Goal: Information Seeking & Learning: Learn about a topic

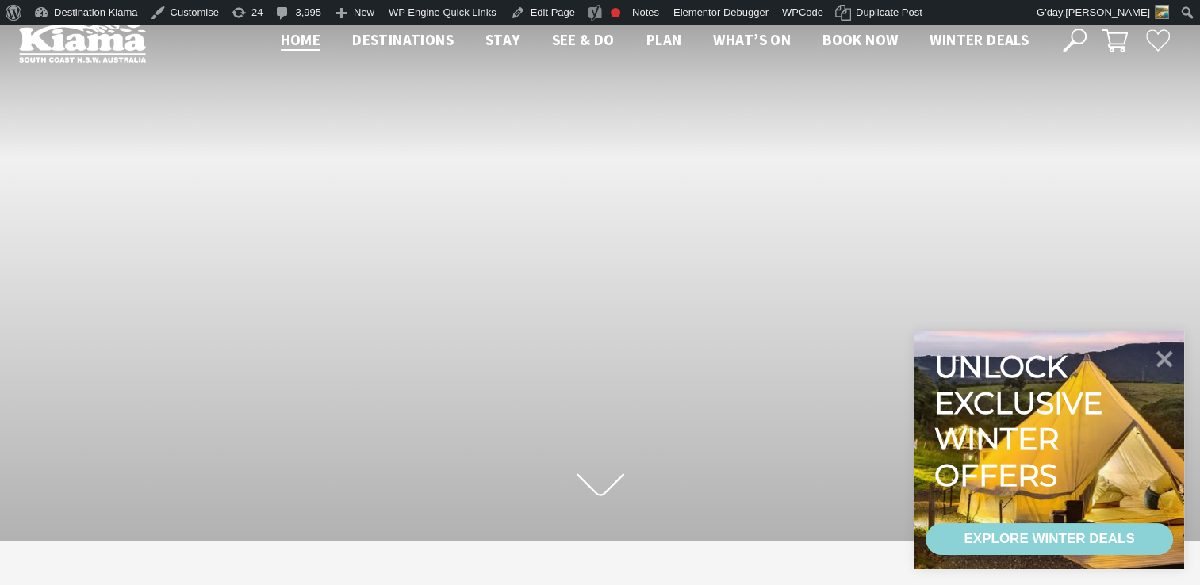
scroll to position [283, 1212]
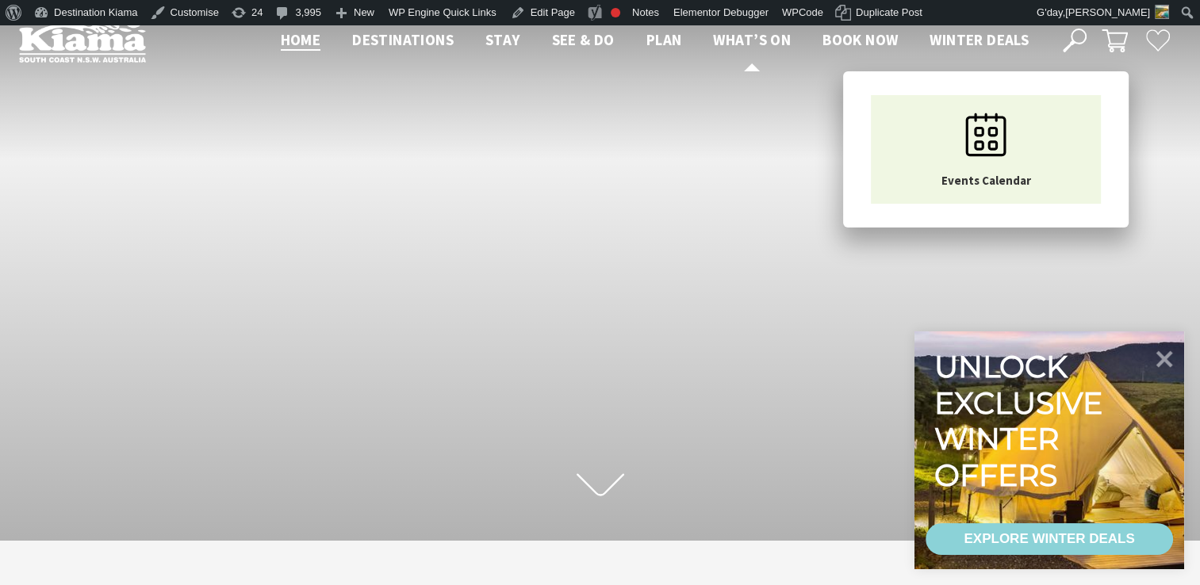
click at [736, 36] on span "What’s On" at bounding box center [752, 39] width 78 height 19
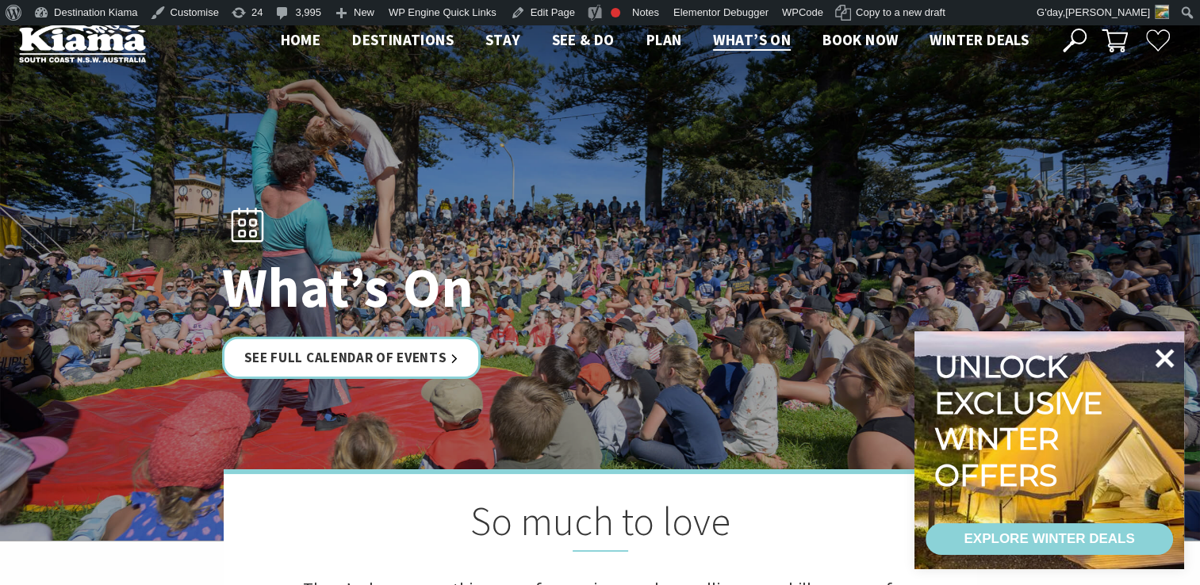
click at [1161, 355] on icon at bounding box center [1165, 358] width 19 height 19
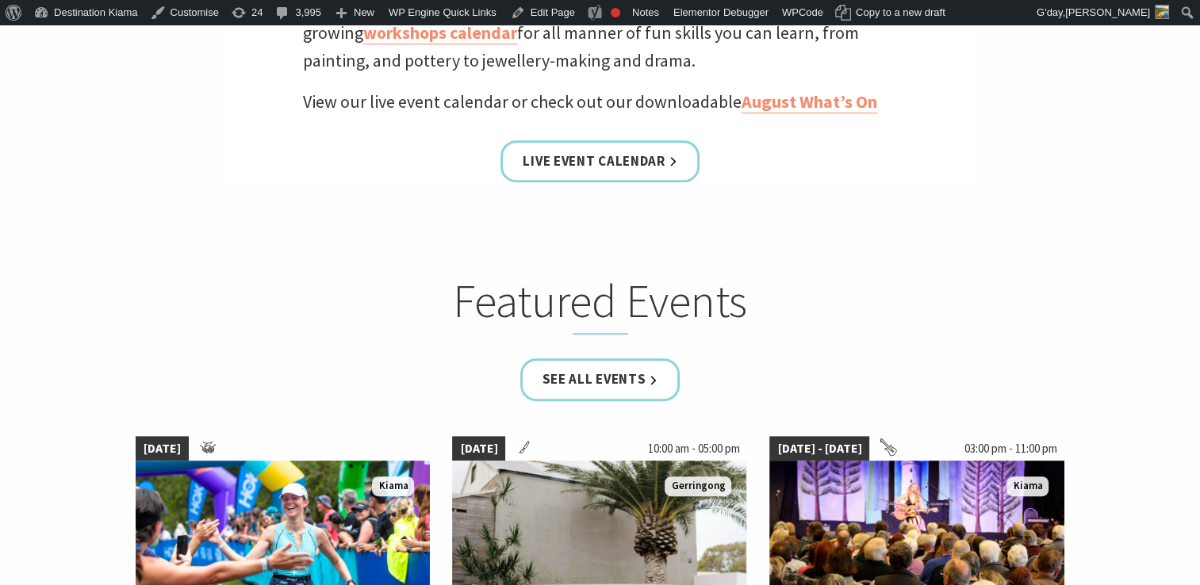
scroll to position [751, 0]
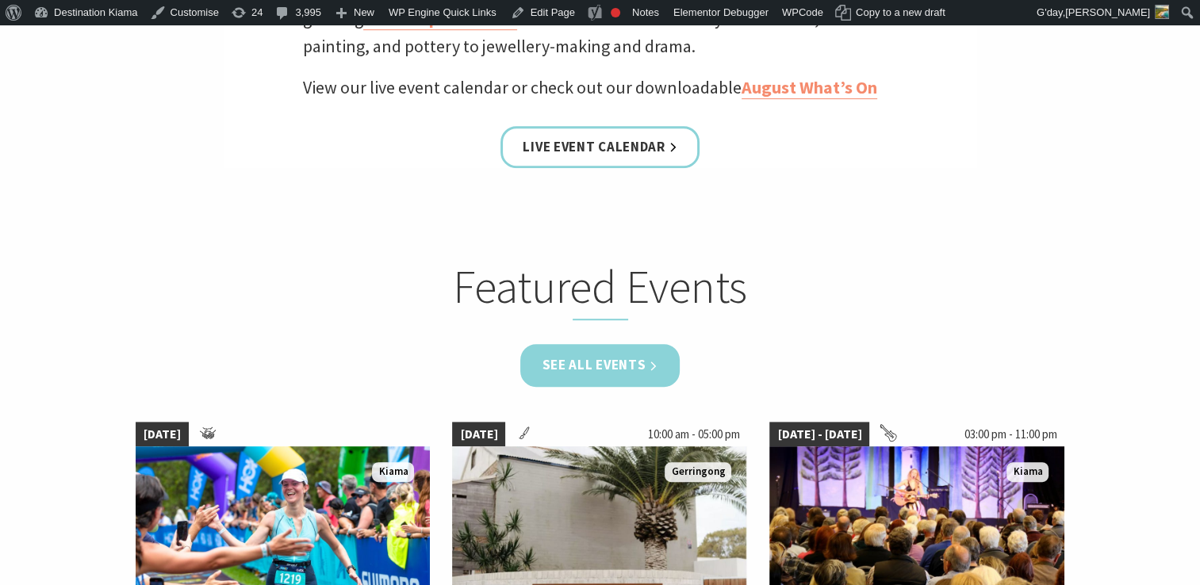
click at [615, 366] on link "See all Events" at bounding box center [600, 365] width 160 height 42
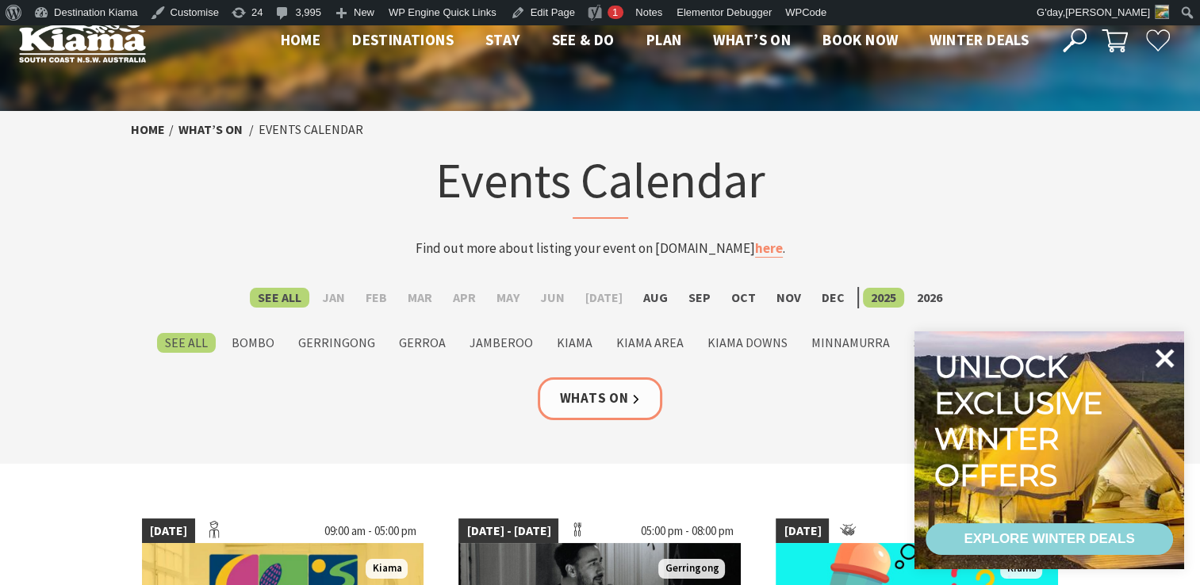
click at [1168, 357] on icon at bounding box center [1165, 358] width 19 height 19
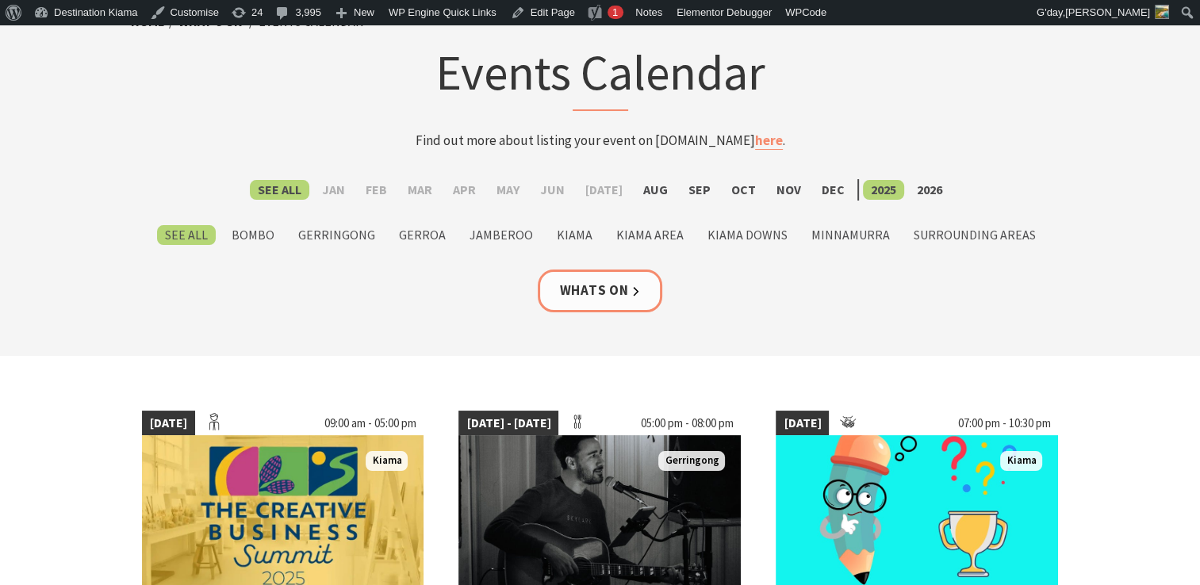
scroll to position [60, 0]
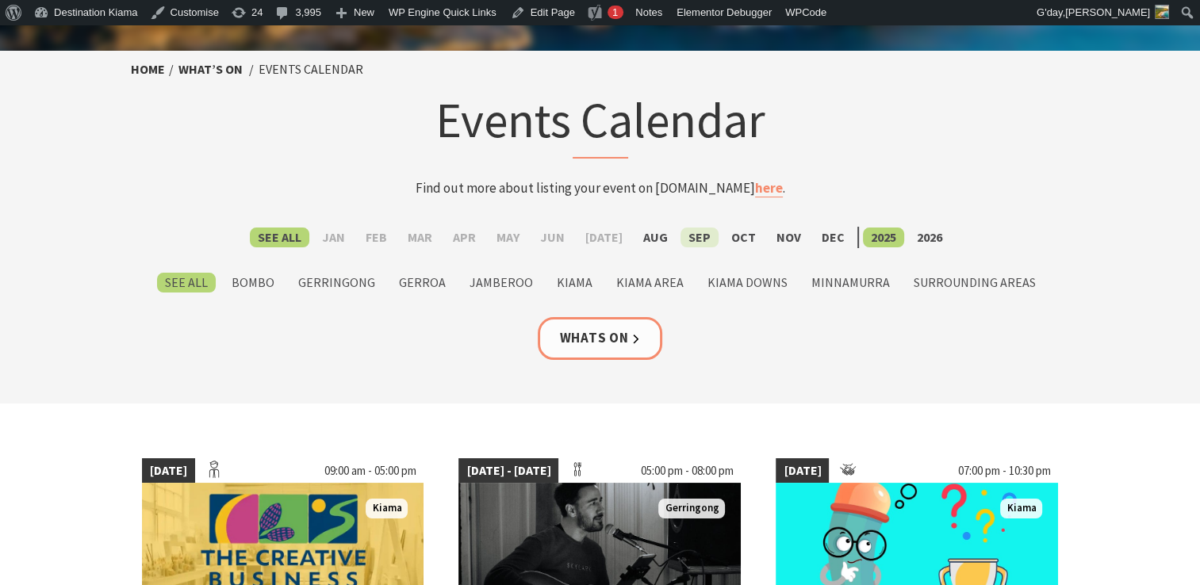
click at [690, 232] on label "Sep" at bounding box center [700, 238] width 38 height 20
click at [0, 0] on input "Sep" at bounding box center [0, 0] width 0 height 0
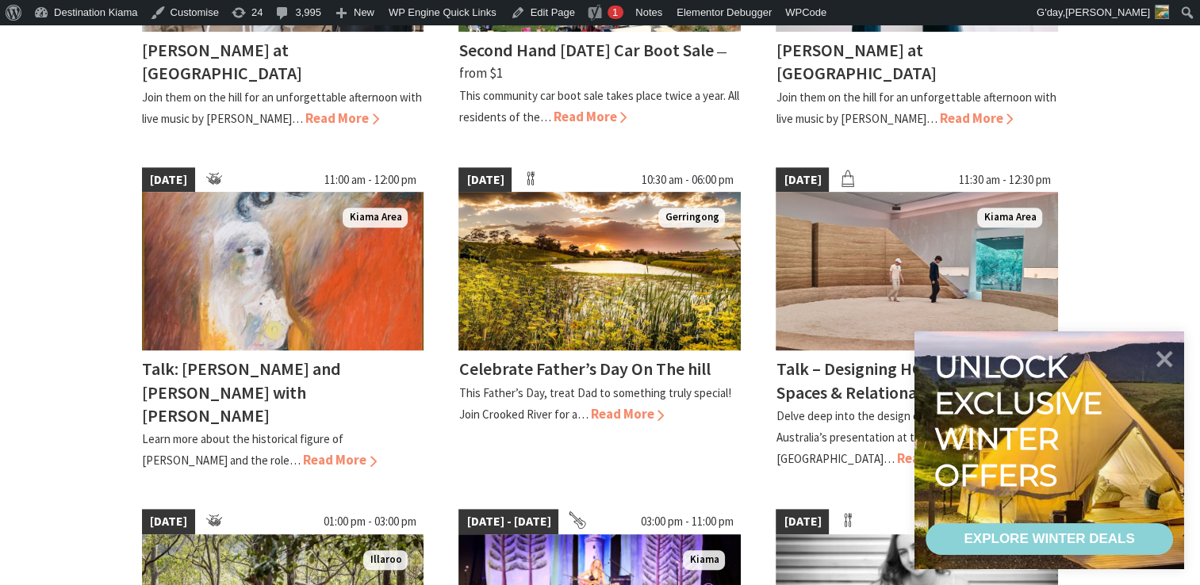
scroll to position [666, 0]
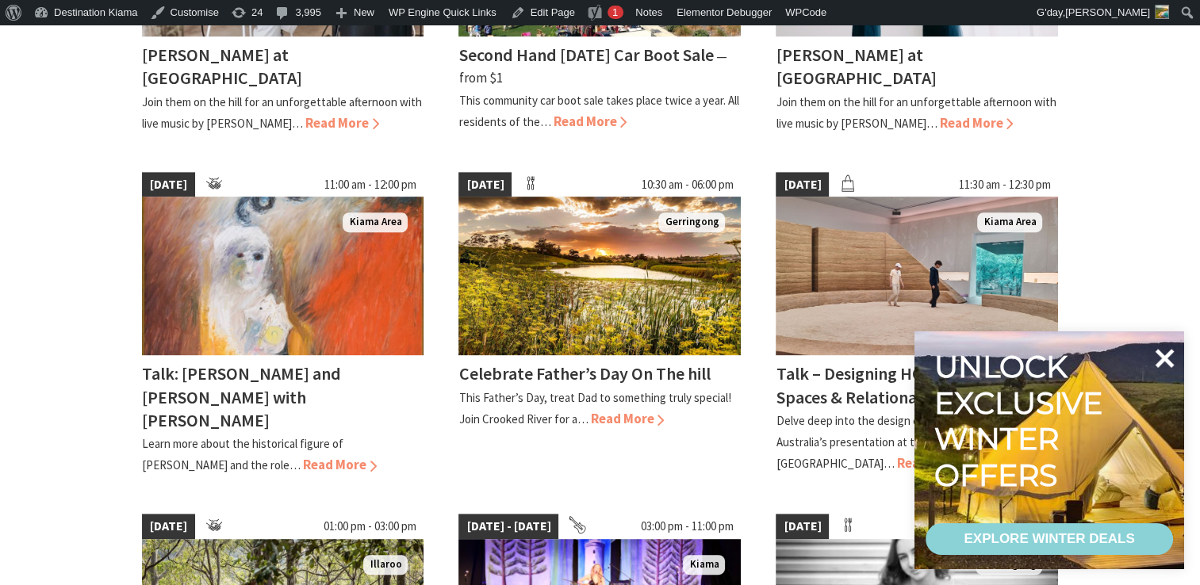
click at [1160, 354] on icon at bounding box center [1165, 358] width 19 height 19
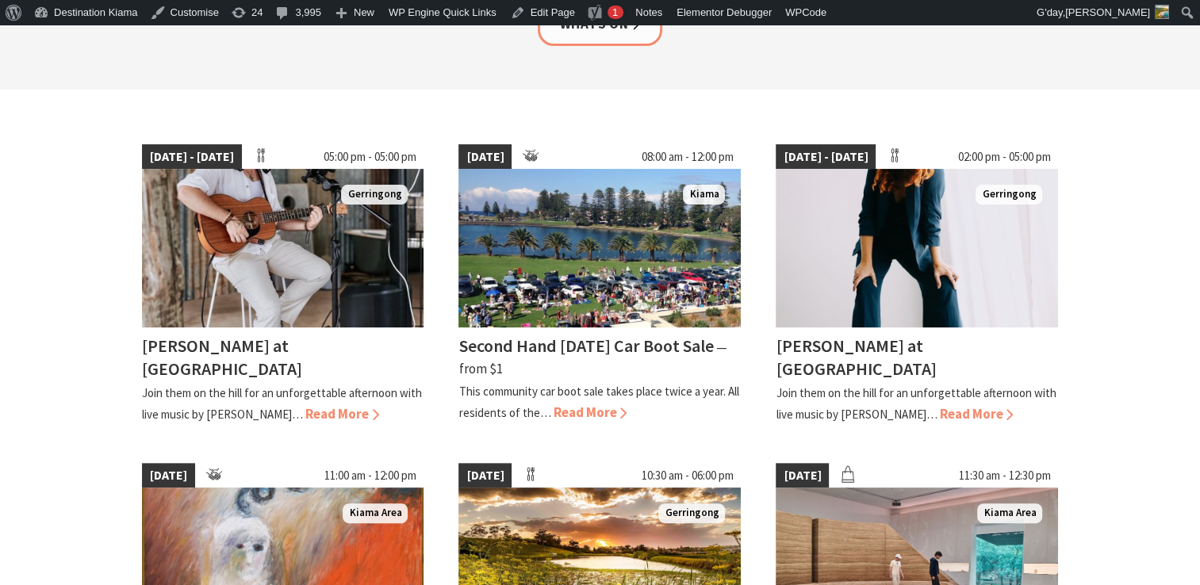
scroll to position [368, 0]
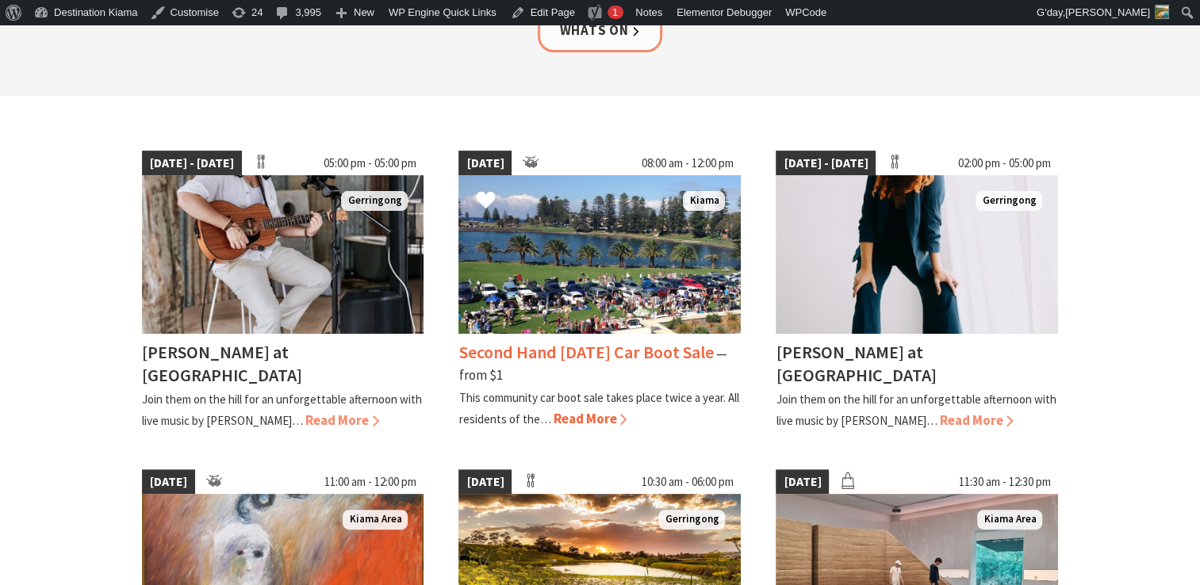
click at [580, 346] on h4 "Second Hand Saturday Car Boot Sale" at bounding box center [585, 352] width 255 height 22
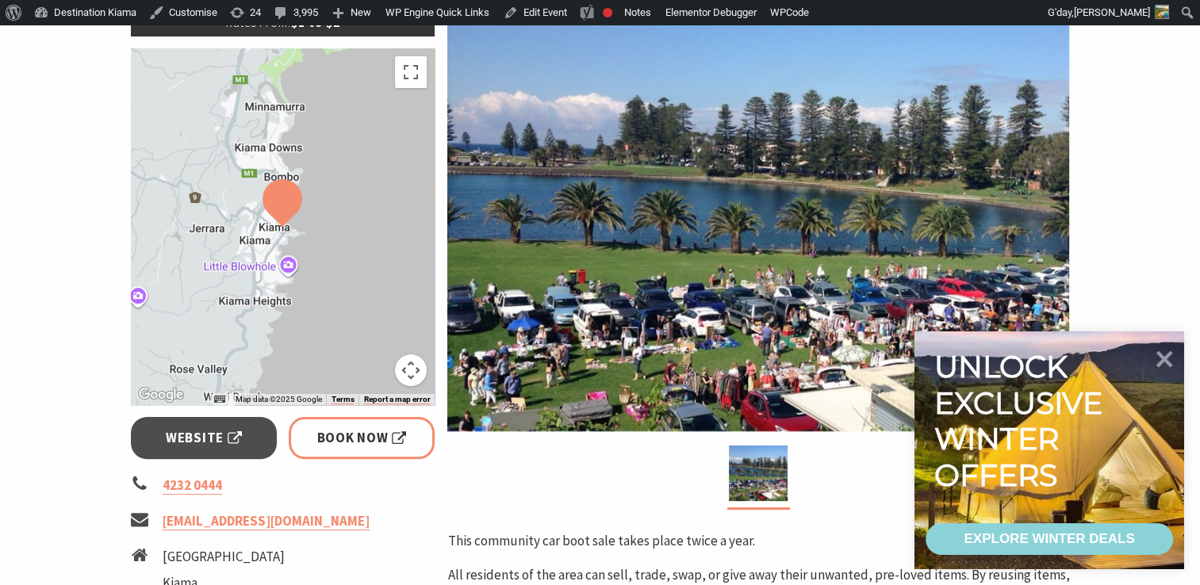
scroll to position [332, 0]
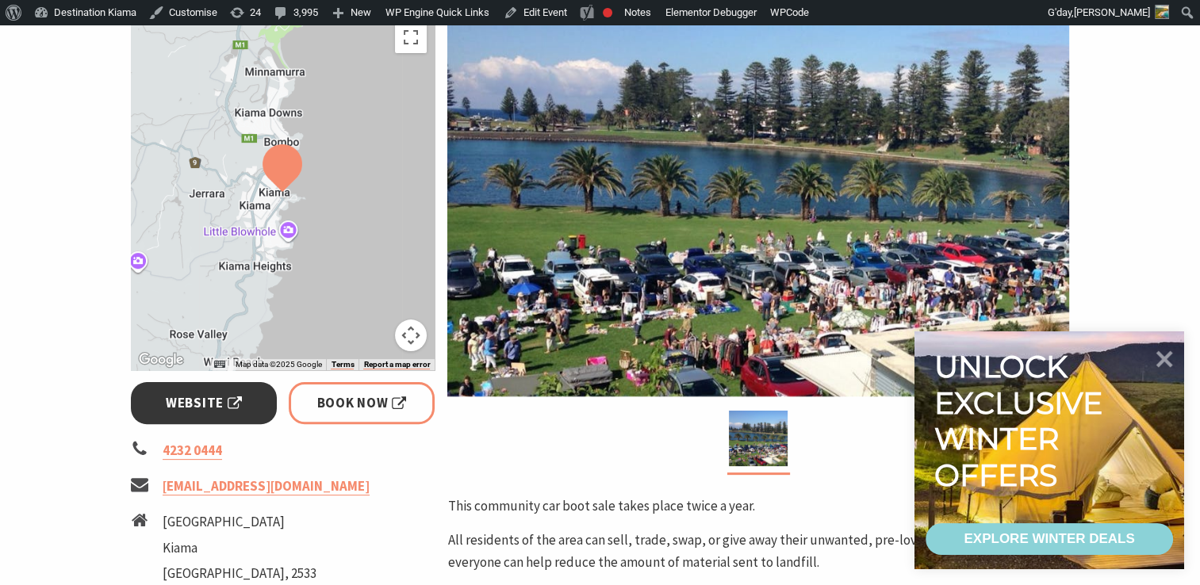
click at [190, 400] on span "Website" at bounding box center [204, 403] width 76 height 21
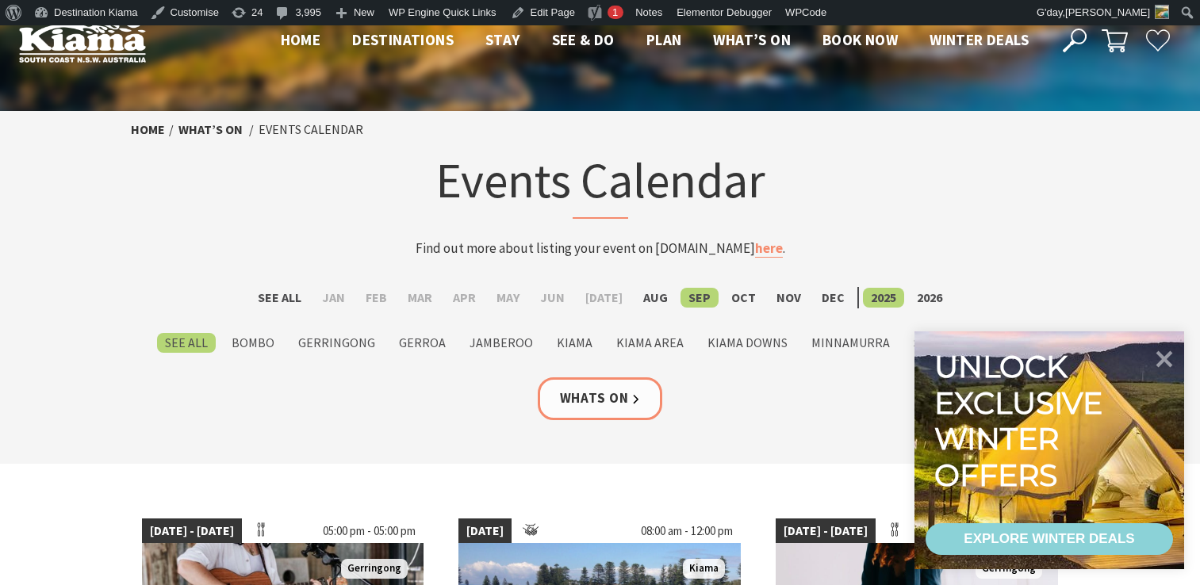
scroll to position [368, 0]
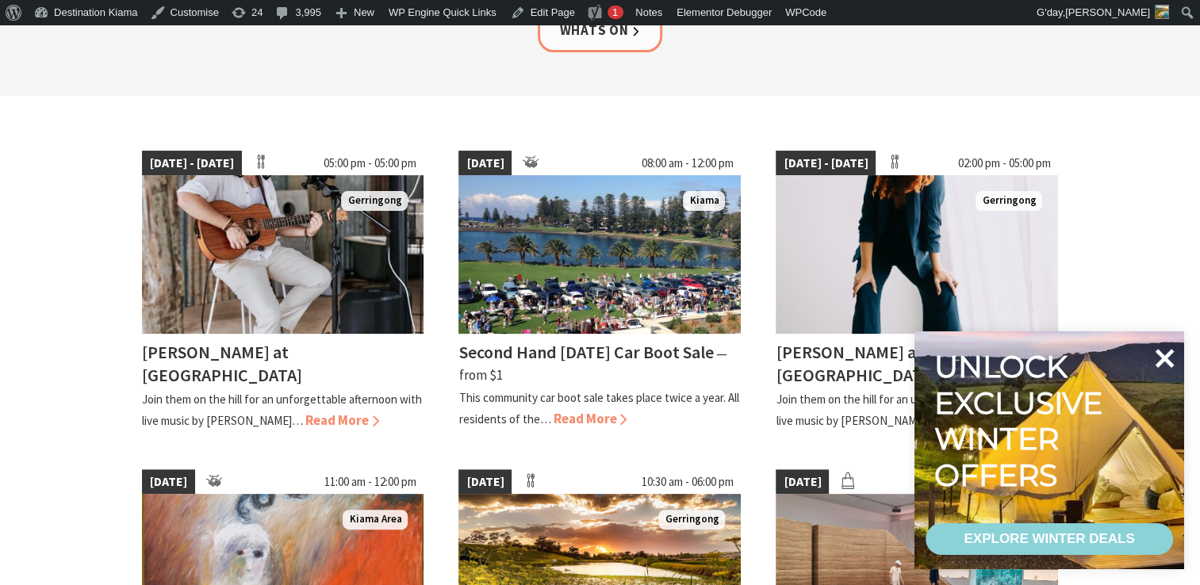
click at [1168, 349] on icon at bounding box center [1164, 358] width 38 height 38
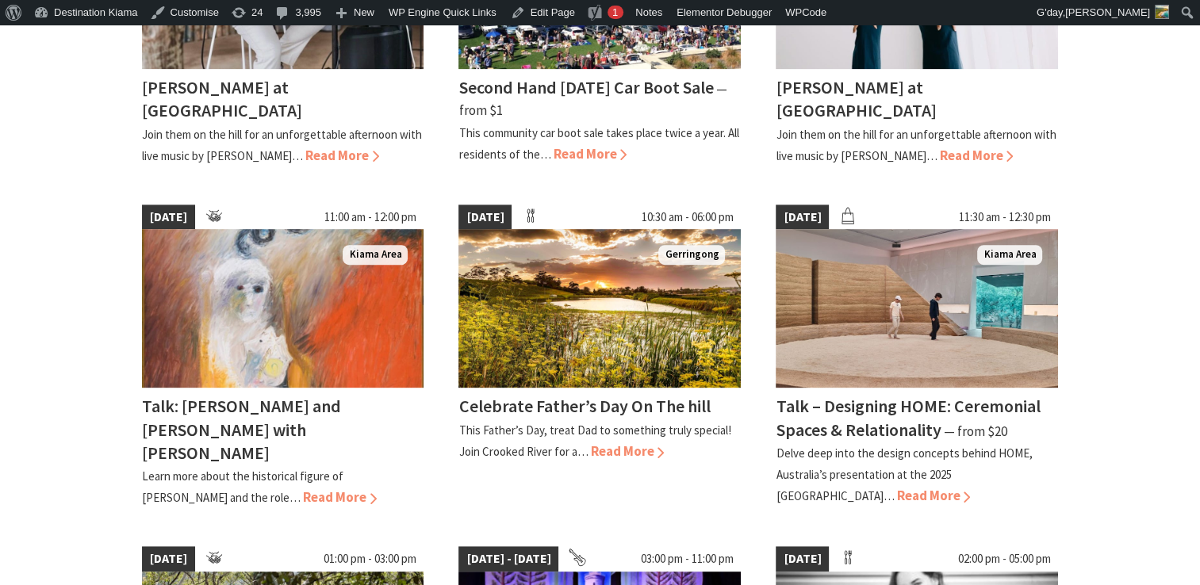
scroll to position [660, 0]
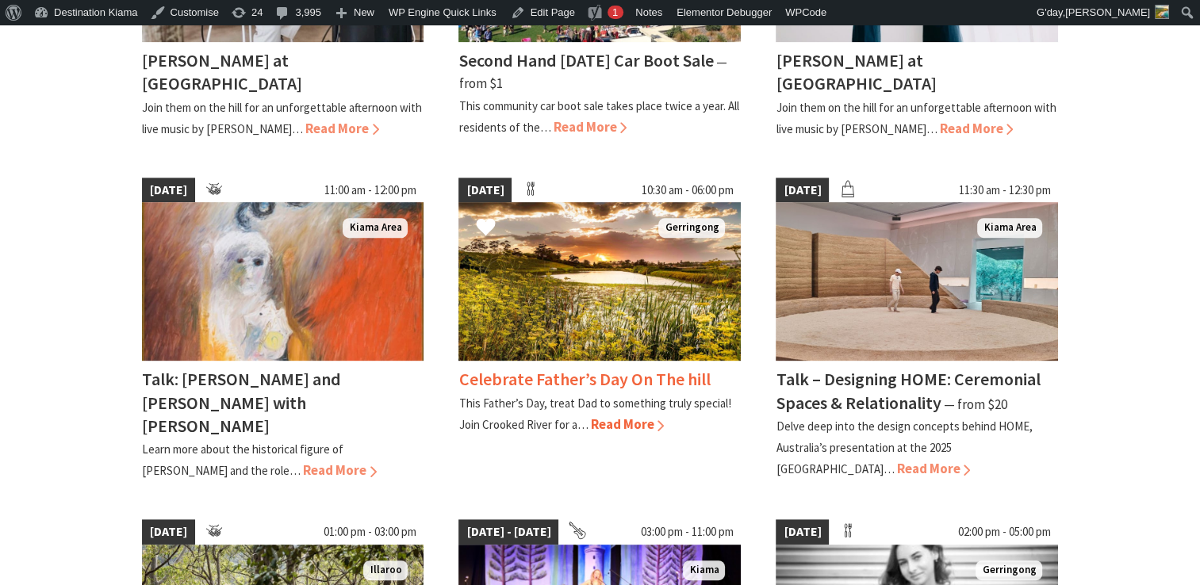
click at [534, 376] on h4 "Celebrate Father’s Day On The hill" at bounding box center [583, 379] width 251 height 22
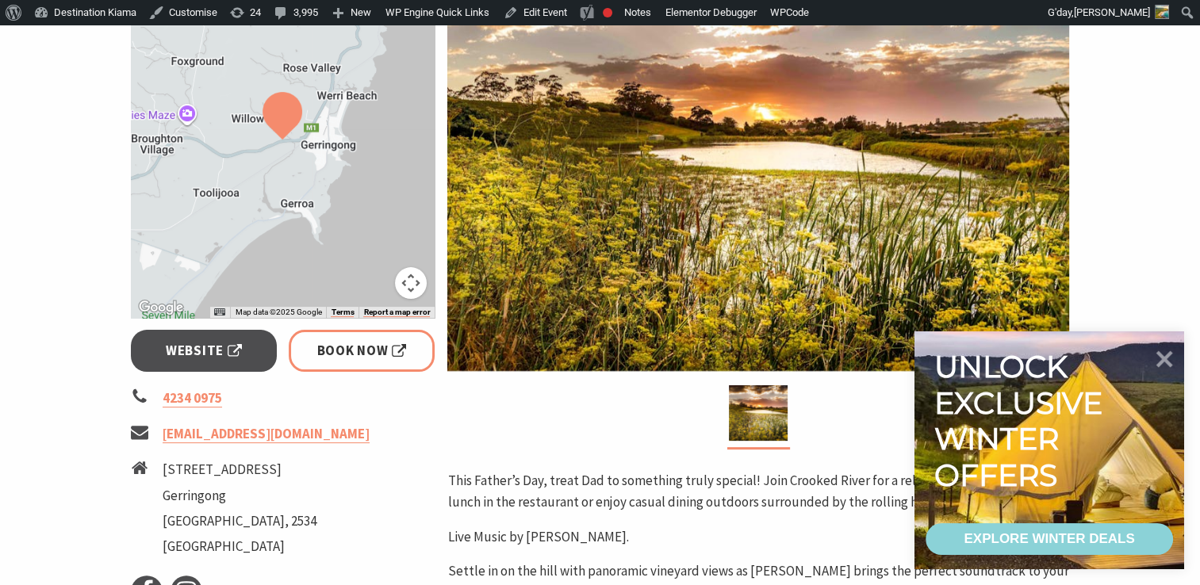
scroll to position [361, 0]
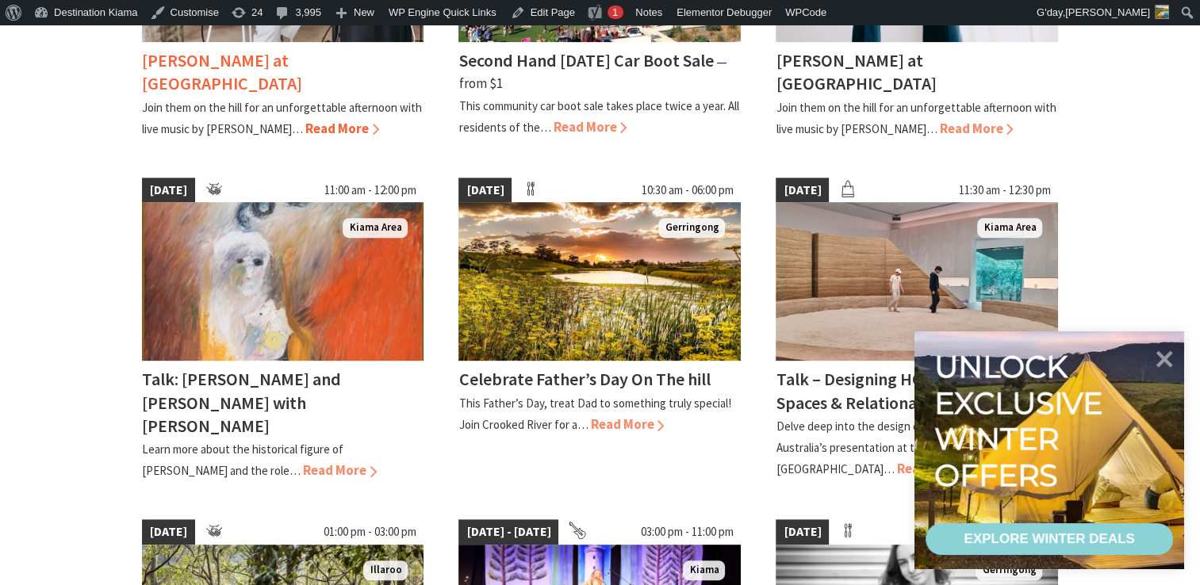
scroll to position [660, 0]
click at [1164, 358] on icon at bounding box center [1165, 358] width 19 height 19
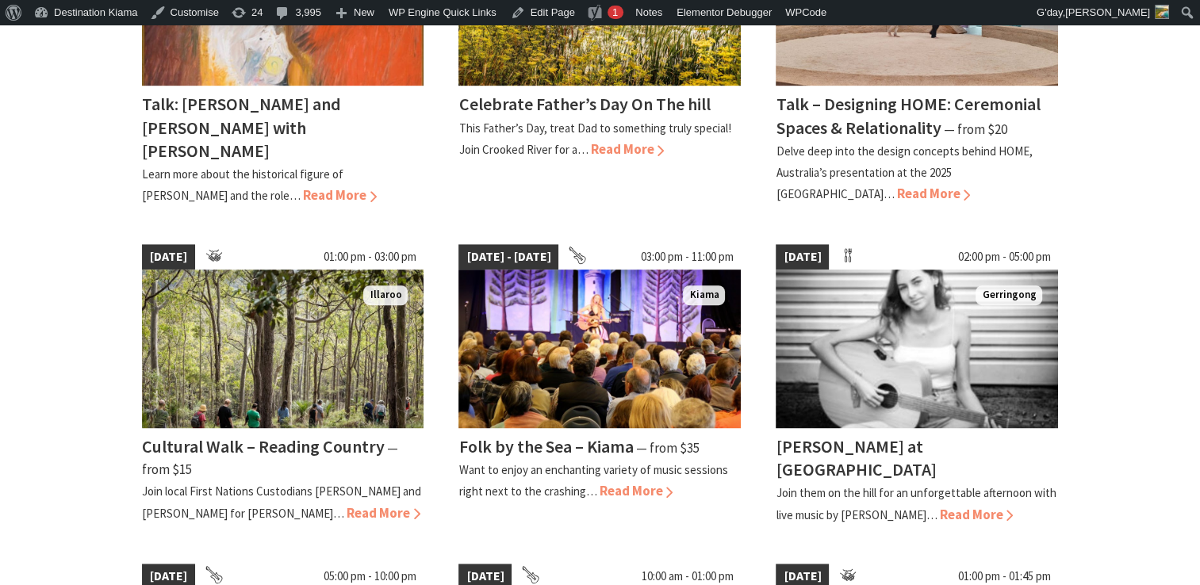
scroll to position [984, 0]
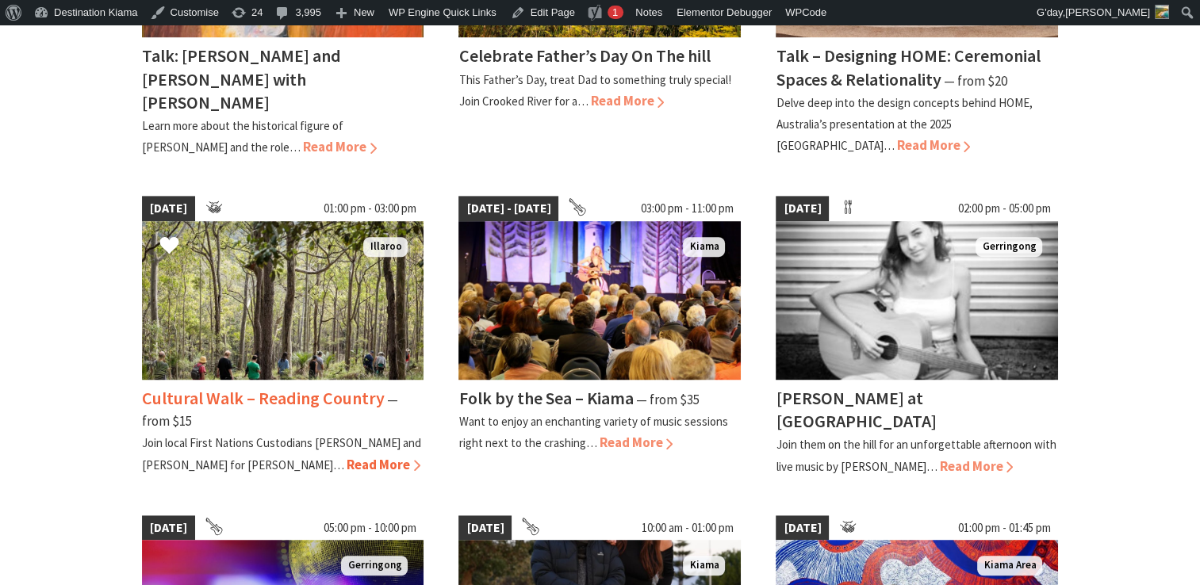
click at [286, 389] on h4 "Cultural Walk – Reading Country" at bounding box center [263, 398] width 243 height 22
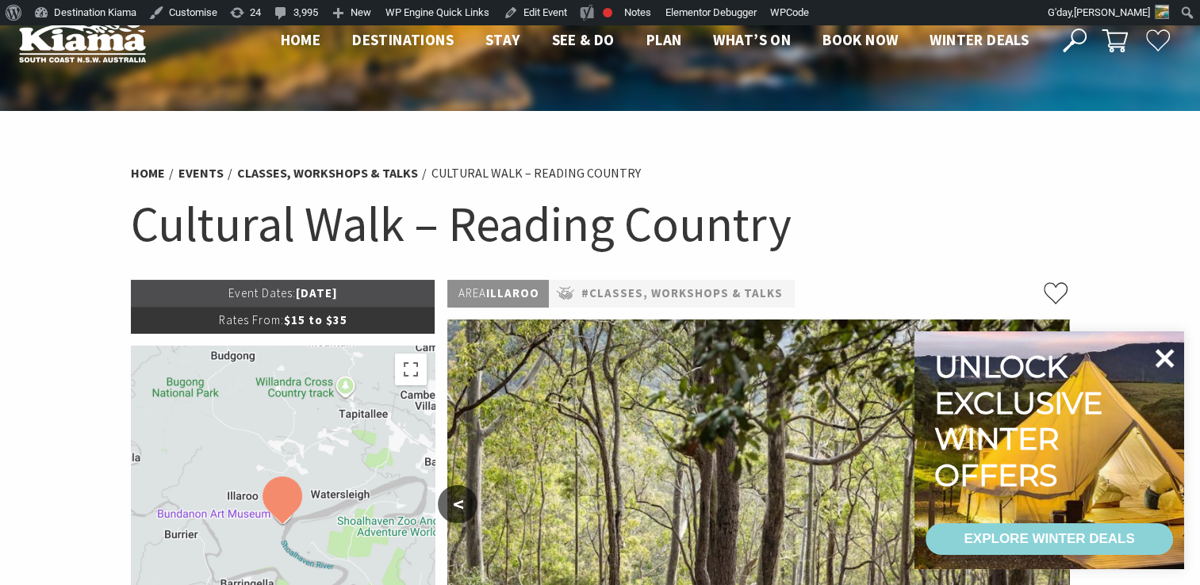
click at [1164, 356] on icon at bounding box center [1165, 358] width 19 height 19
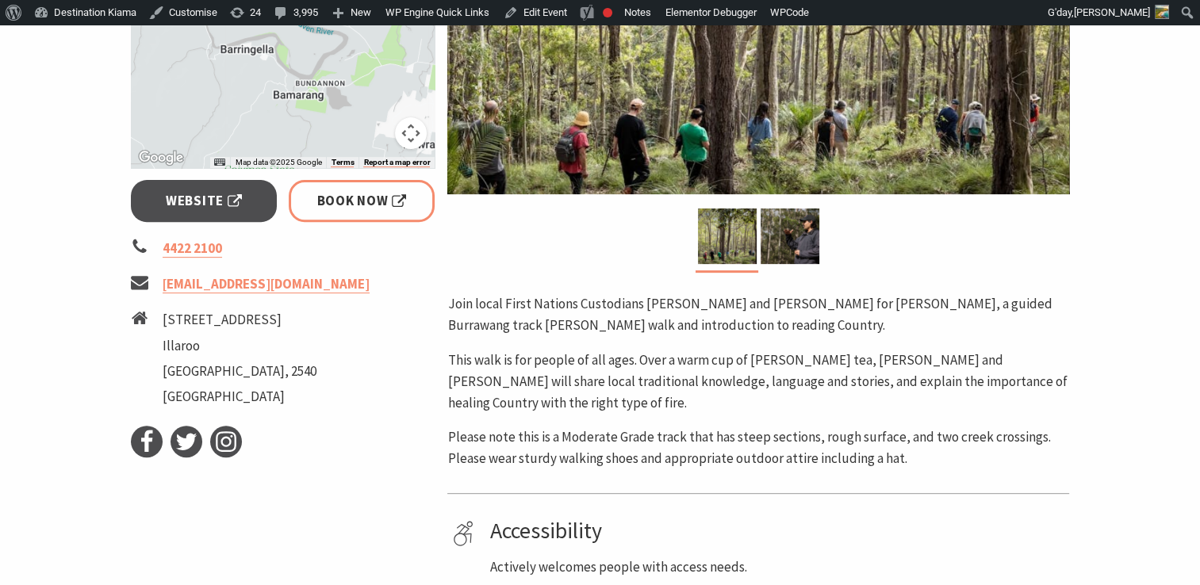
scroll to position [529, 0]
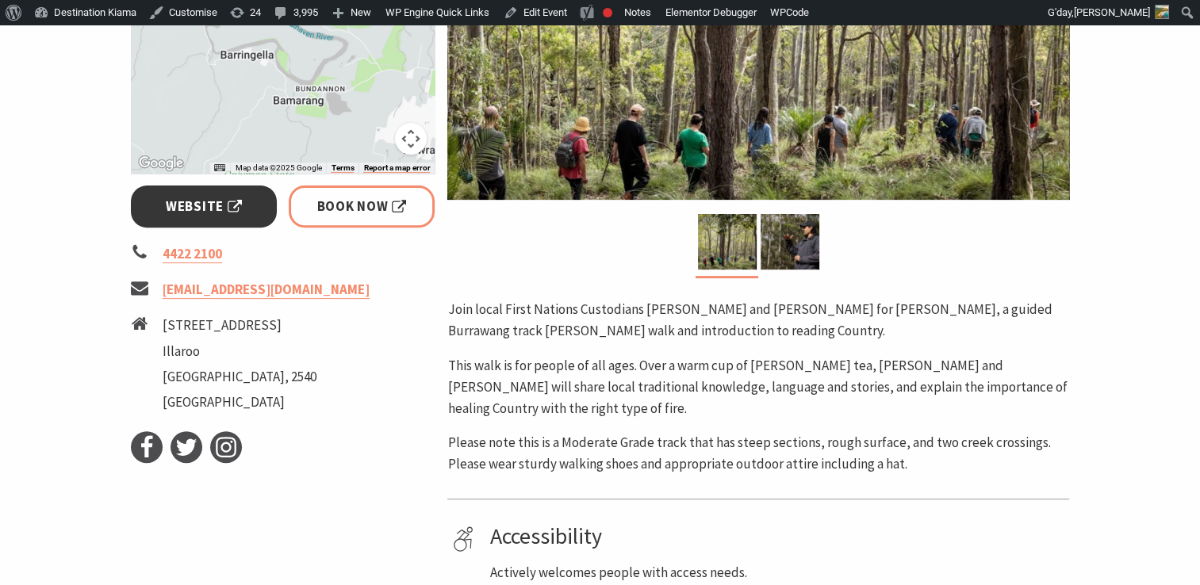
click at [178, 203] on span "Website" at bounding box center [204, 206] width 76 height 21
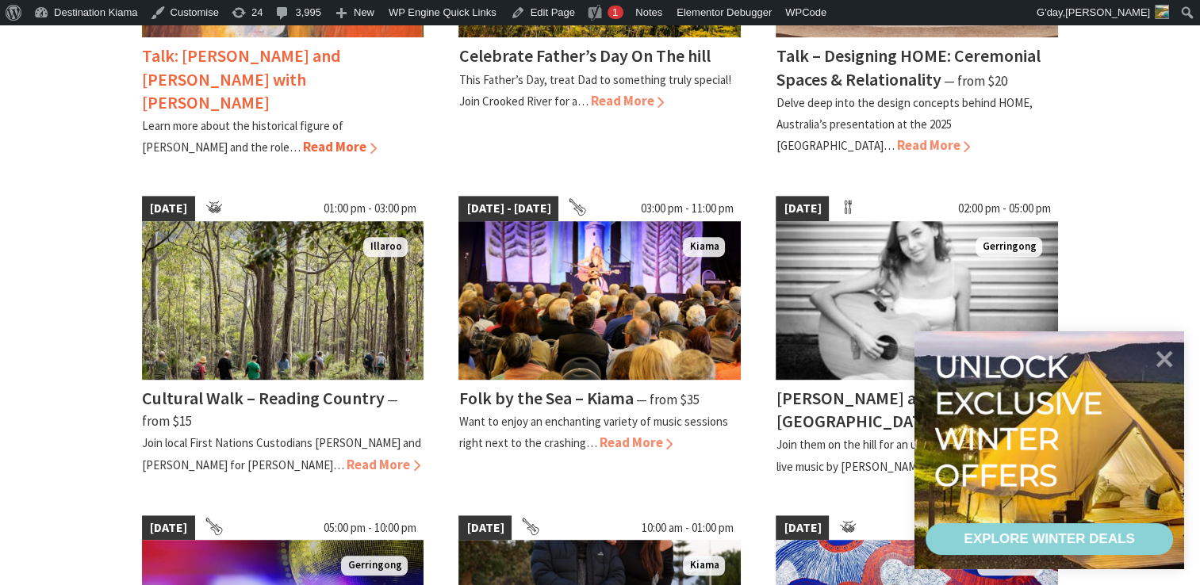
scroll to position [984, 0]
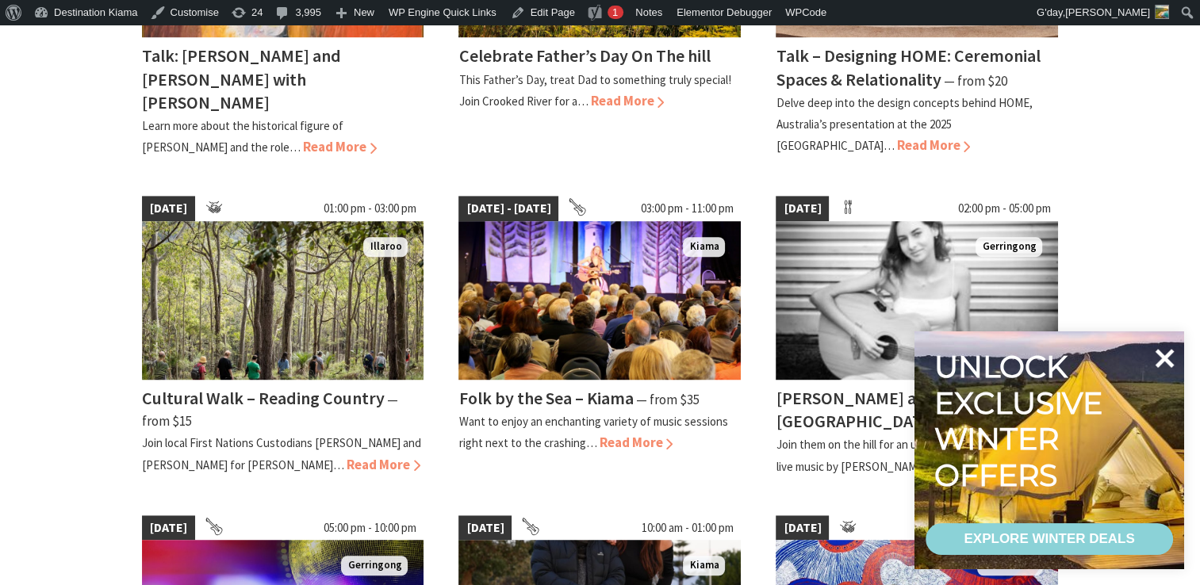
click at [1164, 355] on icon at bounding box center [1164, 358] width 38 height 38
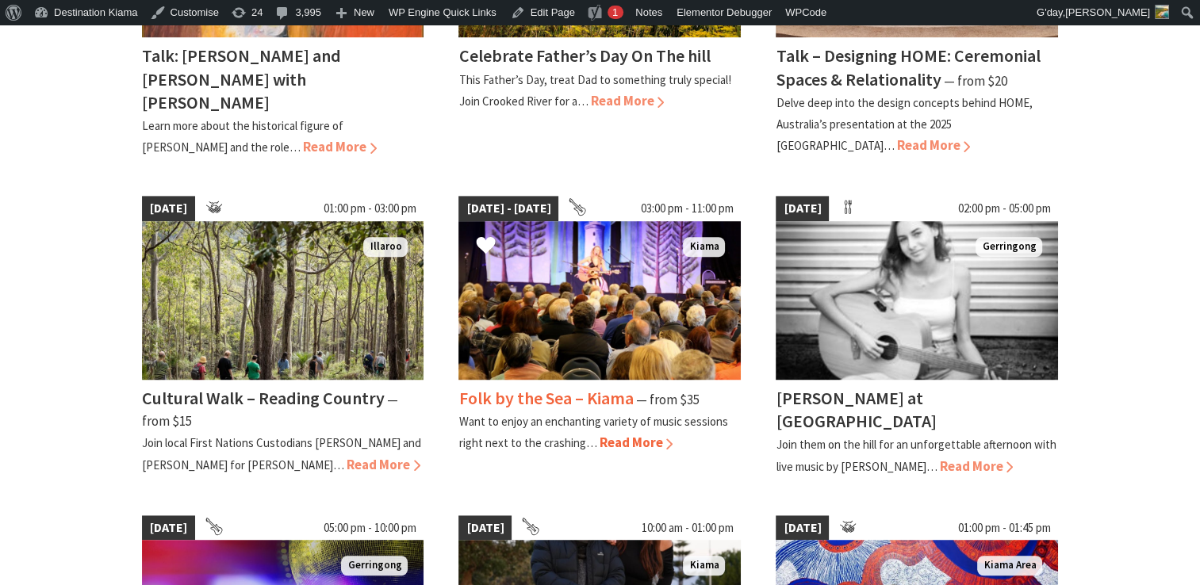
click at [541, 387] on h4 "Folk by the Sea – Kiama" at bounding box center [545, 398] width 175 height 22
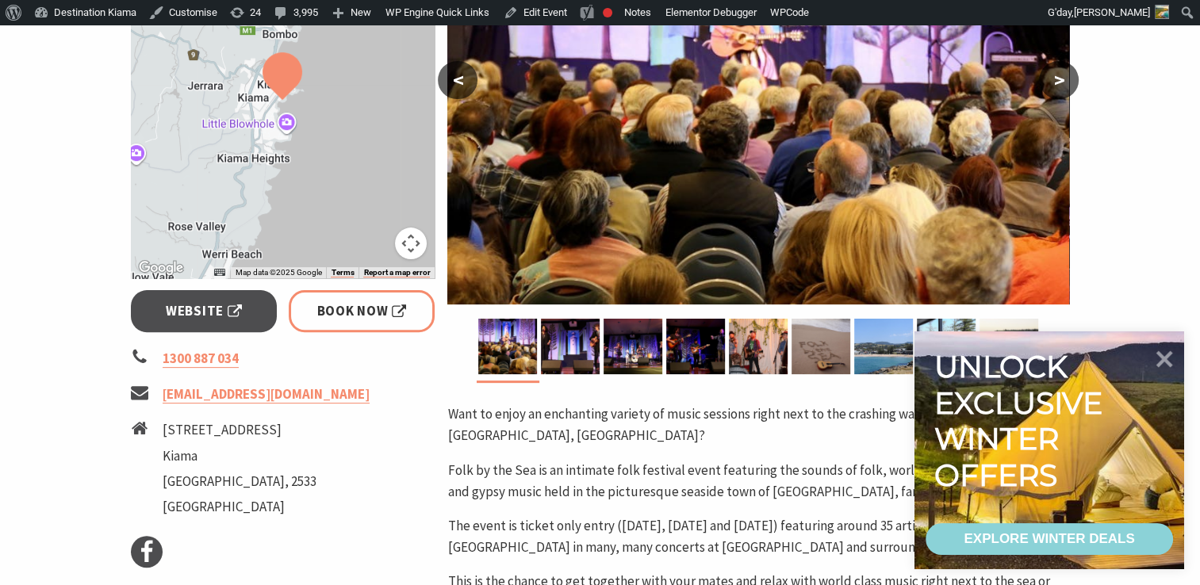
scroll to position [427, 0]
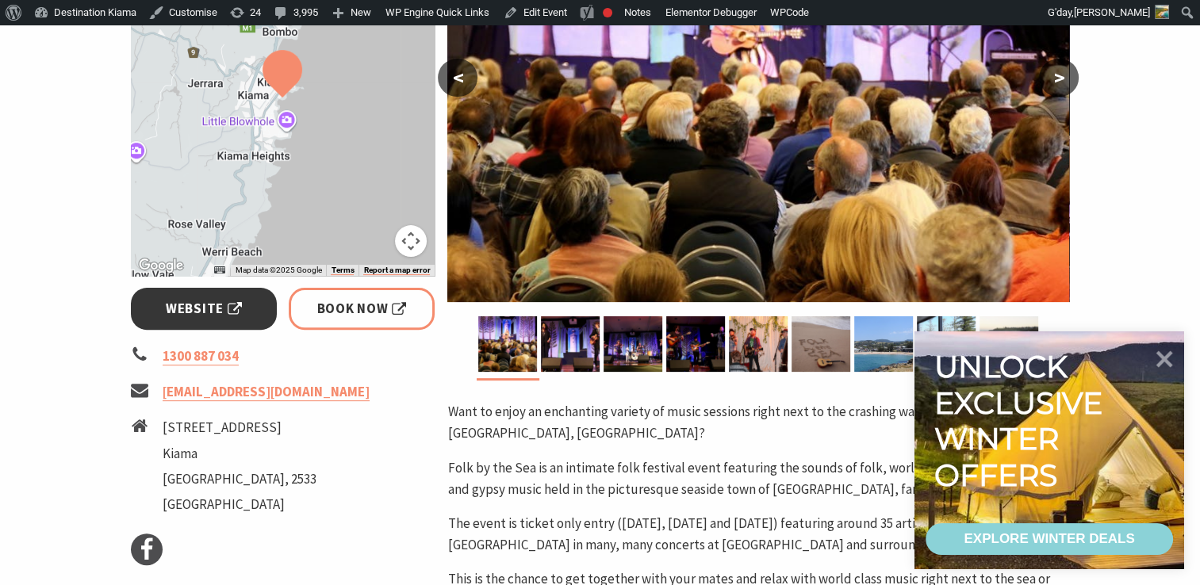
click at [182, 308] on span "Website" at bounding box center [204, 308] width 76 height 21
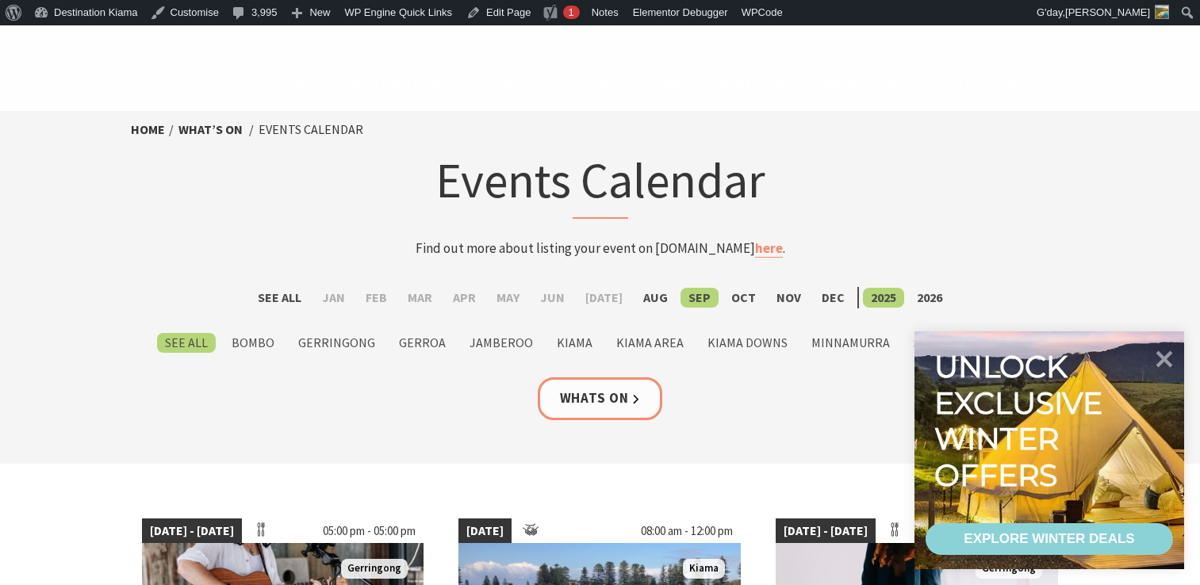
scroll to position [984, 0]
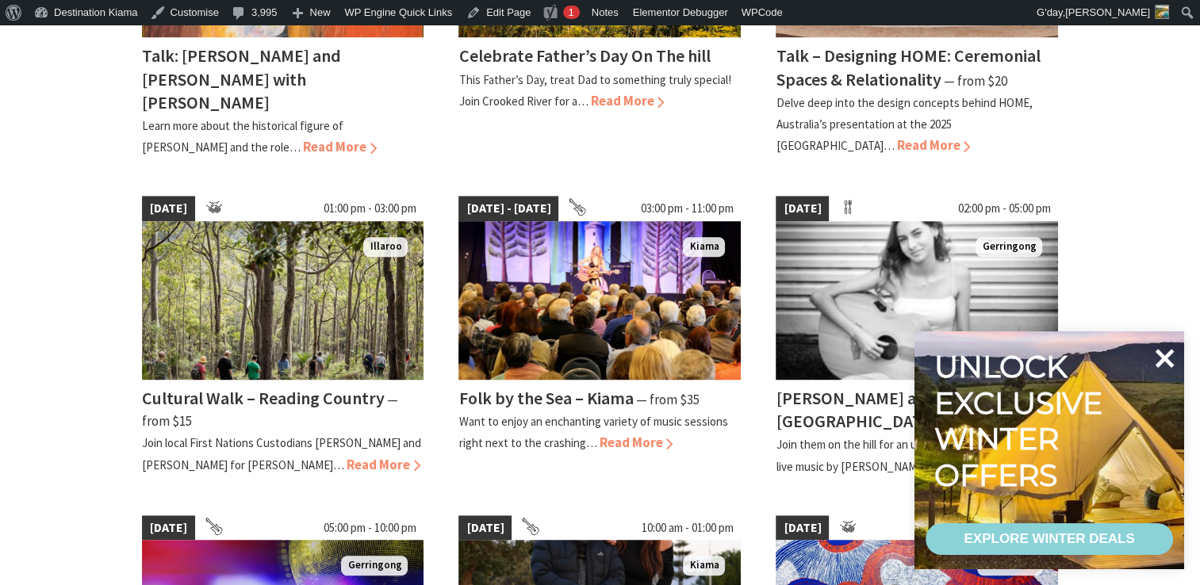
click at [1168, 357] on icon at bounding box center [1165, 358] width 19 height 19
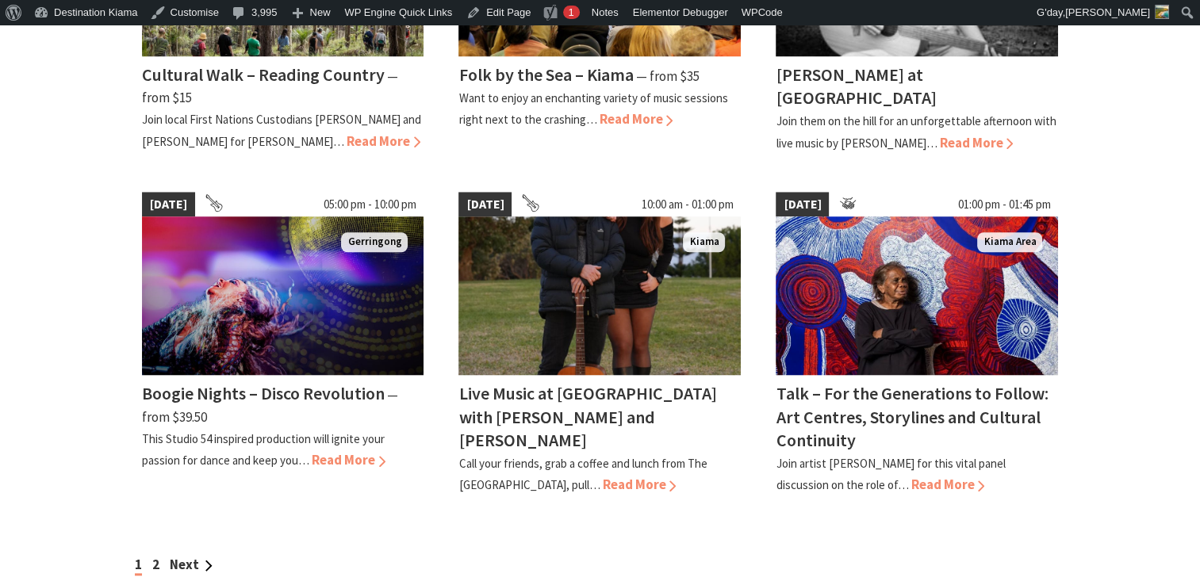
scroll to position [1312, 0]
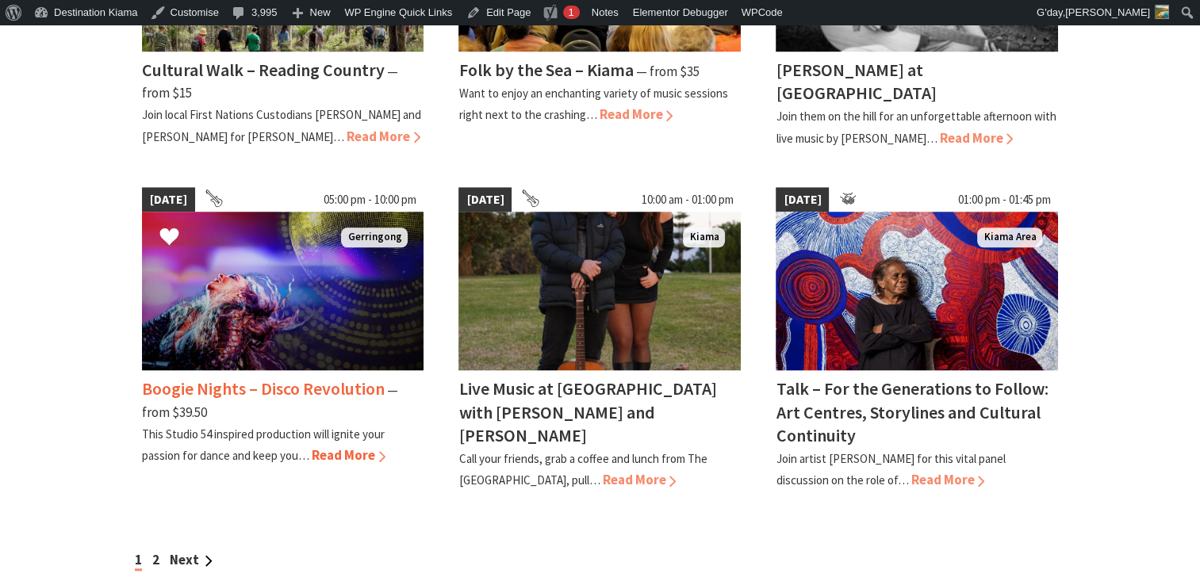
click at [216, 397] on h4 "Boogie Nights – Disco Revolution" at bounding box center [263, 389] width 243 height 22
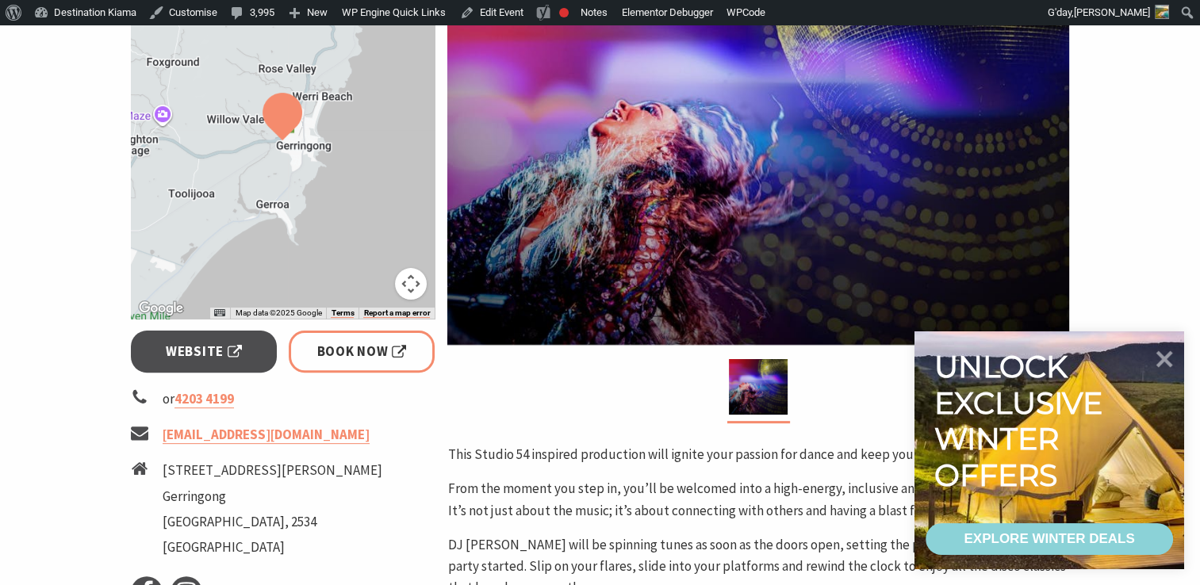
scroll to position [457, 0]
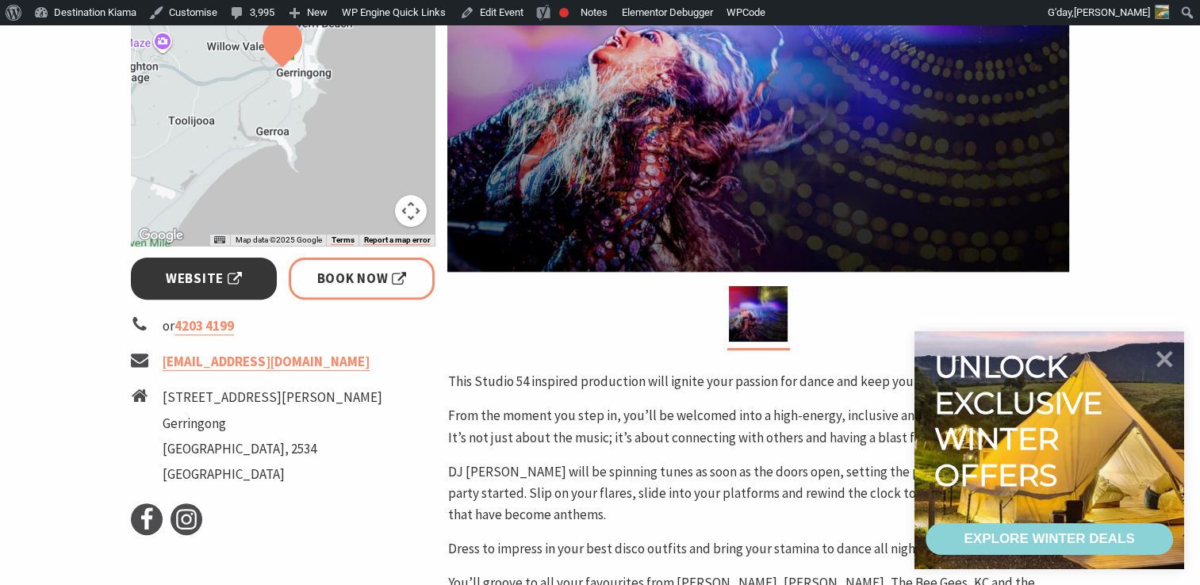
click at [185, 271] on span "Website" at bounding box center [204, 278] width 76 height 21
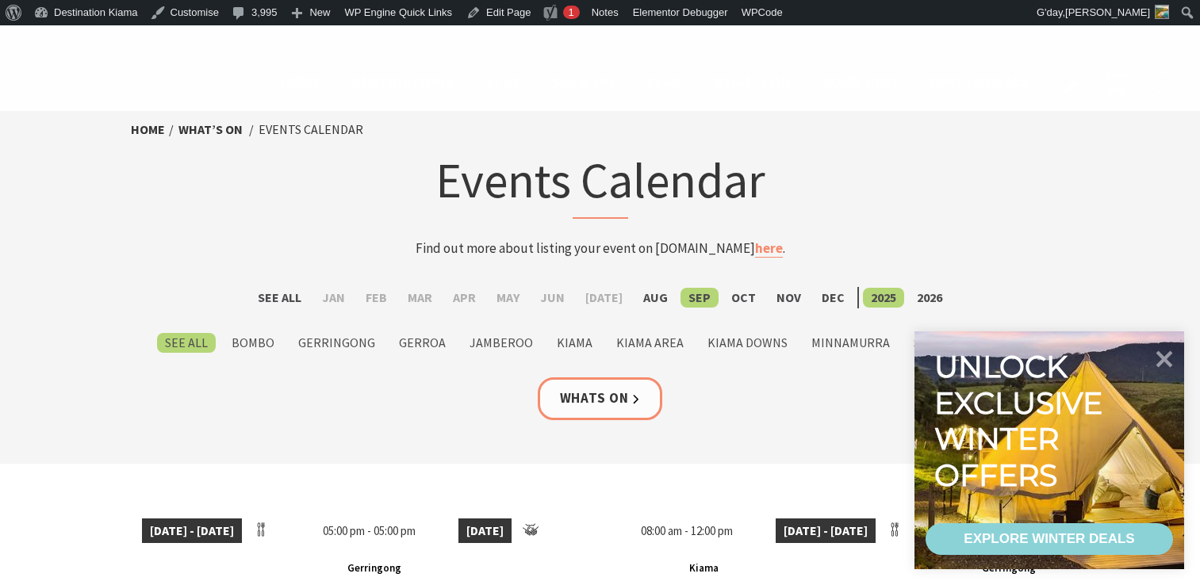
scroll to position [1312, 0]
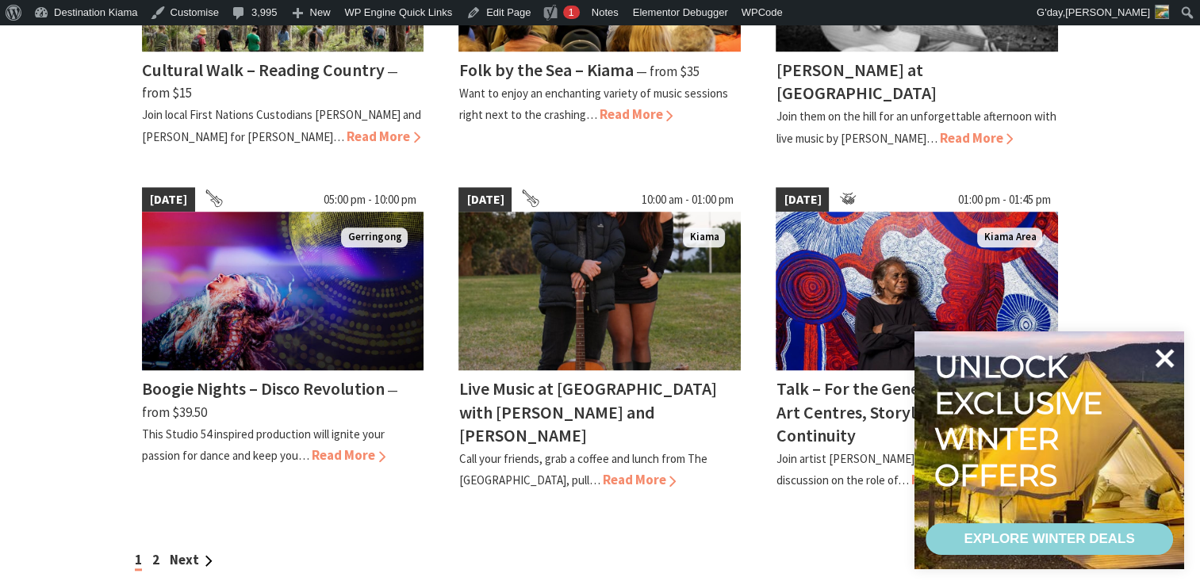
click at [1163, 351] on icon at bounding box center [1164, 358] width 38 height 38
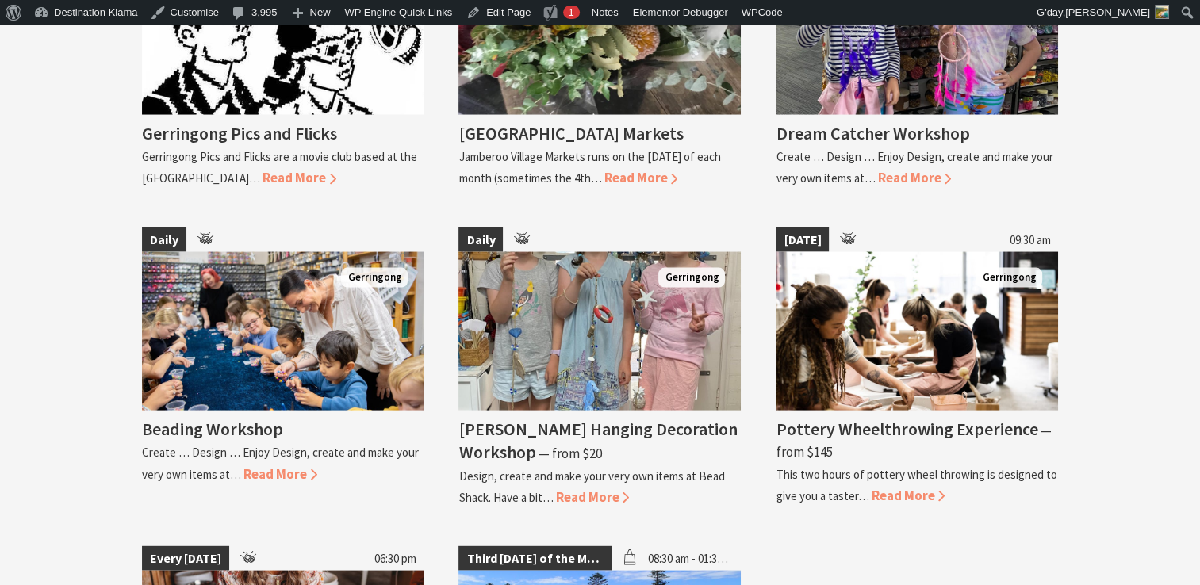
scroll to position [3147, 0]
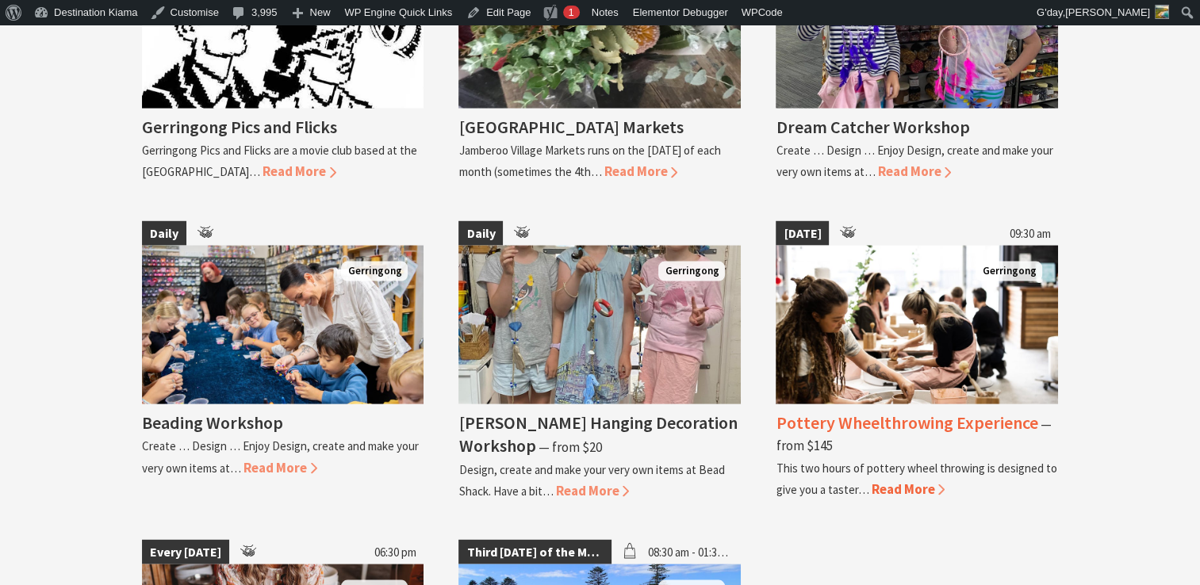
click at [920, 430] on h4 "Pottery Wheelthrowing Experience" at bounding box center [907, 423] width 262 height 22
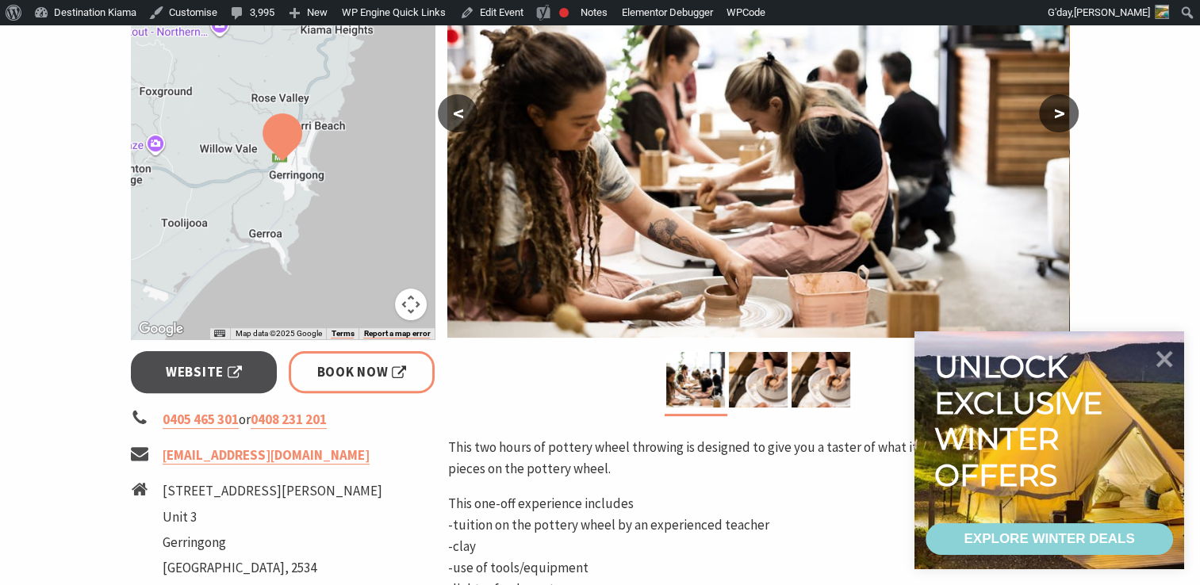
scroll to position [438, 0]
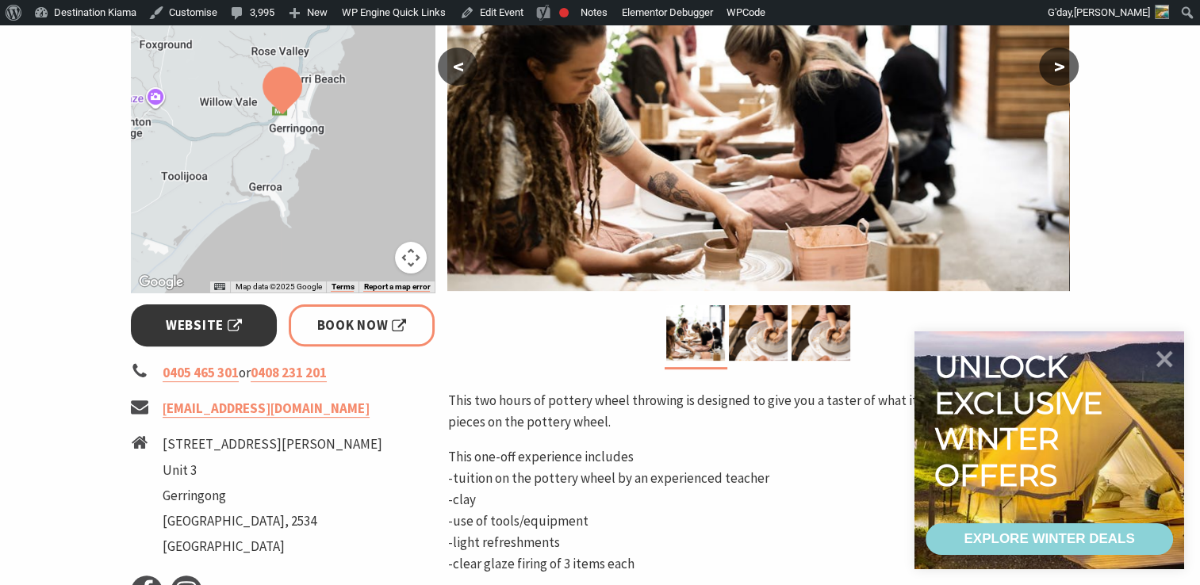
click at [195, 327] on span "Website" at bounding box center [204, 325] width 76 height 21
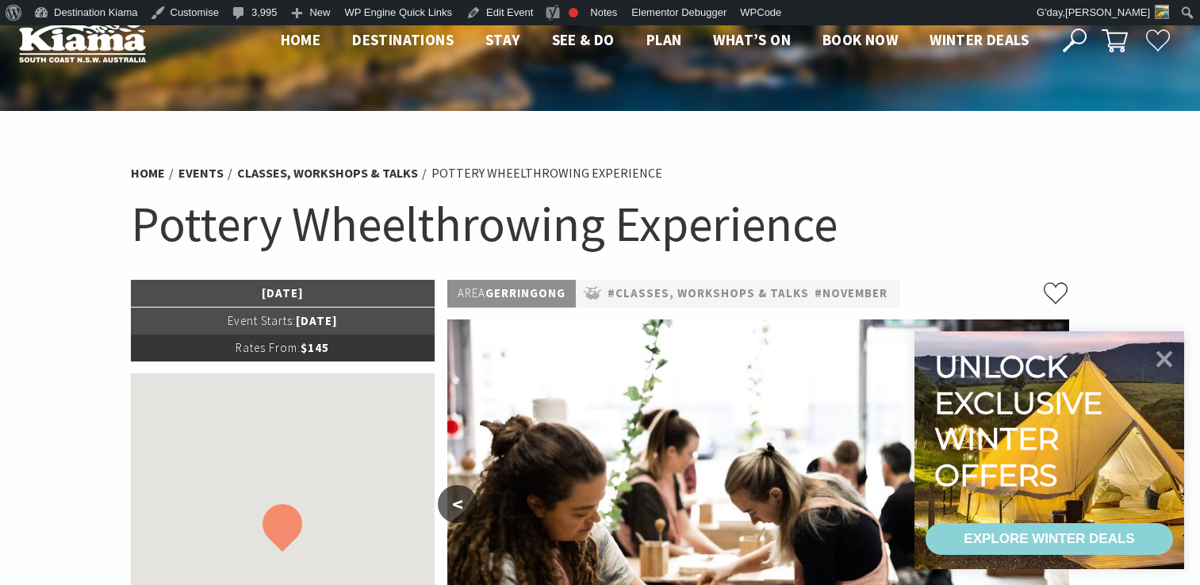
scroll to position [438, 0]
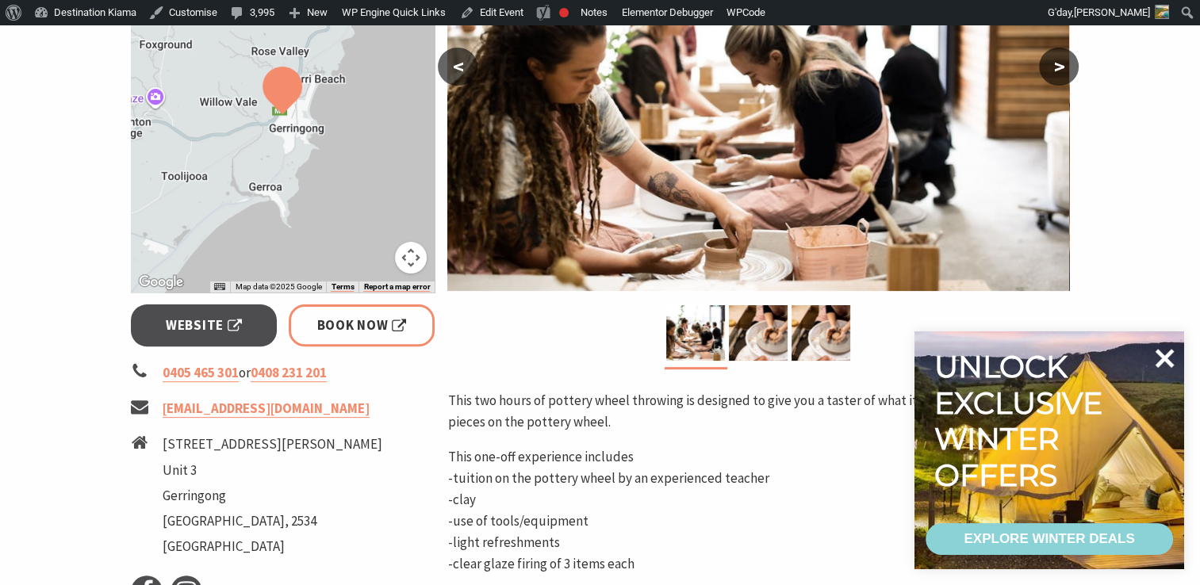
drag, startPoint x: 1190, startPoint y: 376, endPoint x: 1164, endPoint y: 359, distance: 30.8
click at [1164, 359] on div "Unlock exclusive winter offers EXPLORE WINTER DEALS" at bounding box center [1065, 466] width 270 height 238
click at [1164, 359] on icon at bounding box center [1165, 358] width 19 height 19
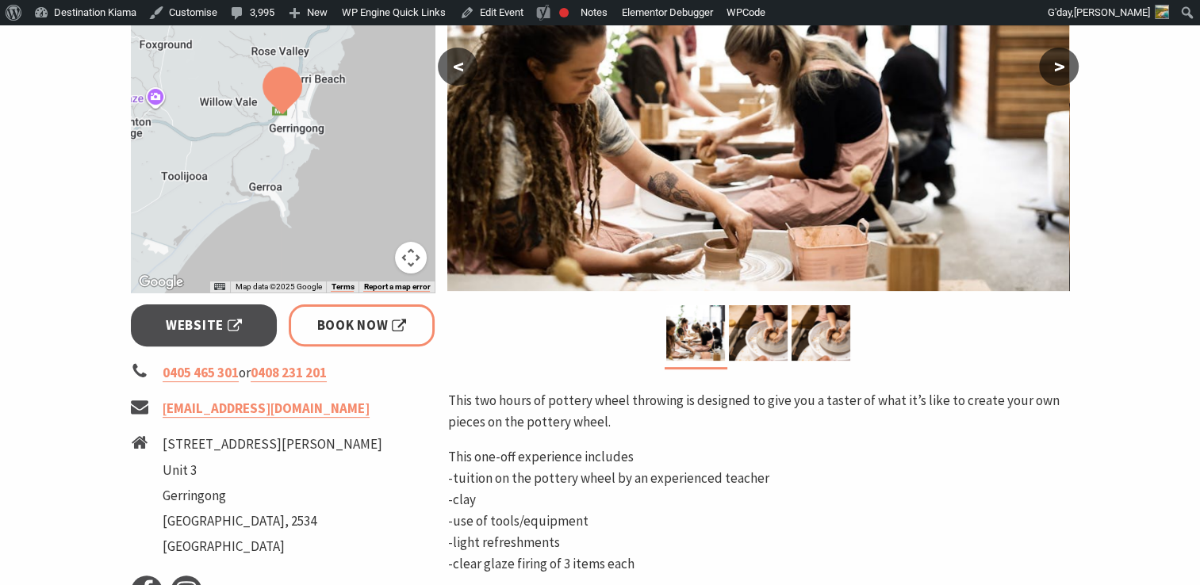
drag, startPoint x: 1164, startPoint y: 359, endPoint x: 1090, endPoint y: 159, distance: 212.6
click at [1090, 159] on section "Home Events Classes, Workshops & Talks Pottery Wheelthrowing Experience Pottery…" at bounding box center [600, 293] width 1200 height 1241
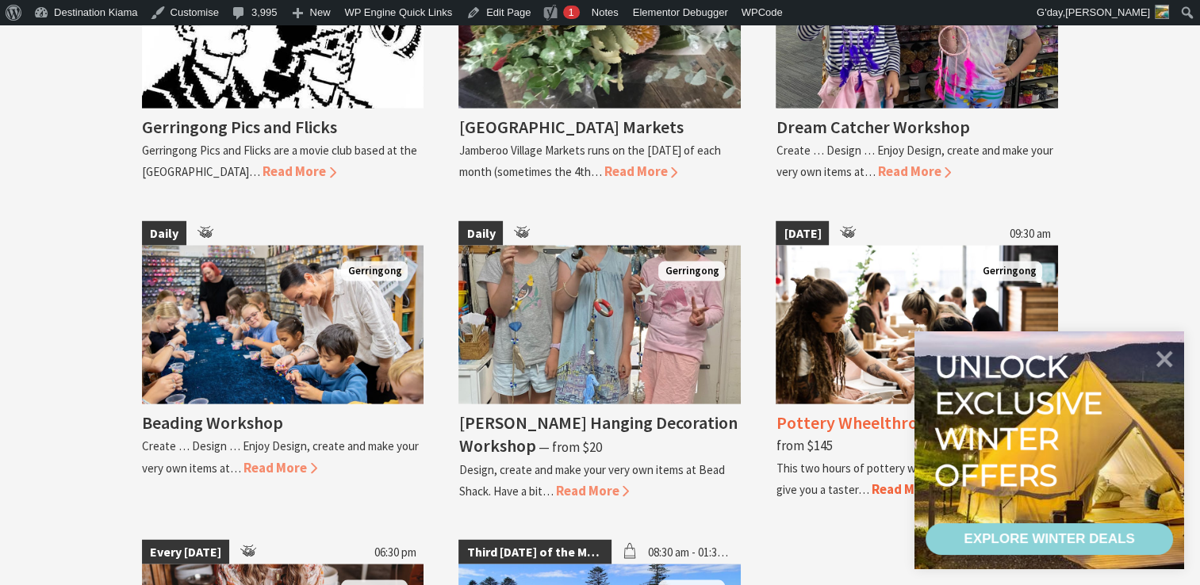
scroll to position [3147, 0]
click at [1161, 358] on icon at bounding box center [1164, 358] width 38 height 38
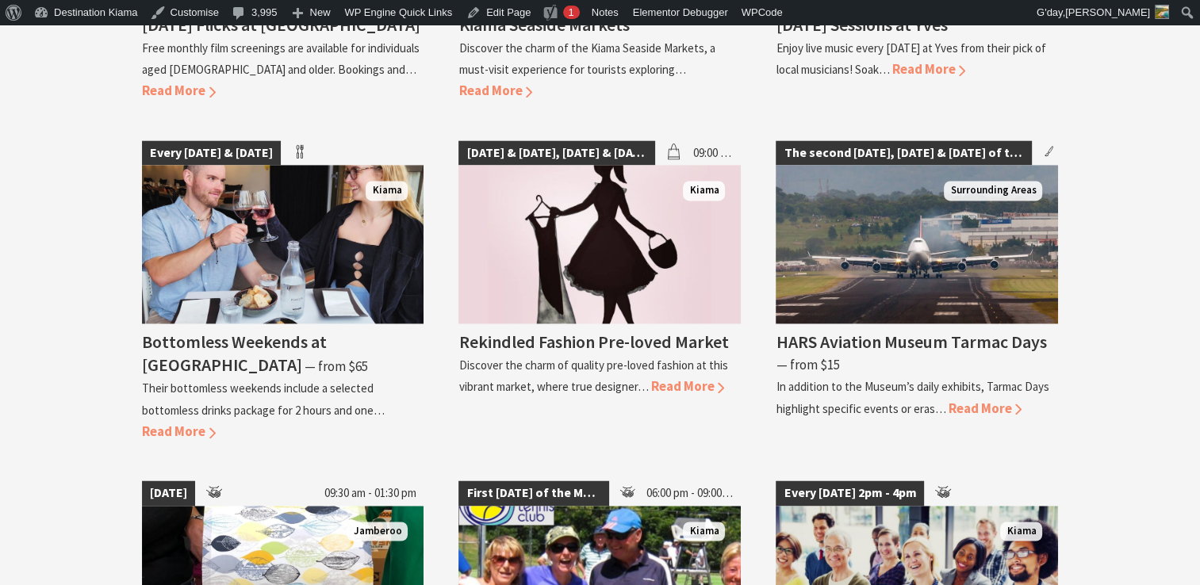
scroll to position [2262, 0]
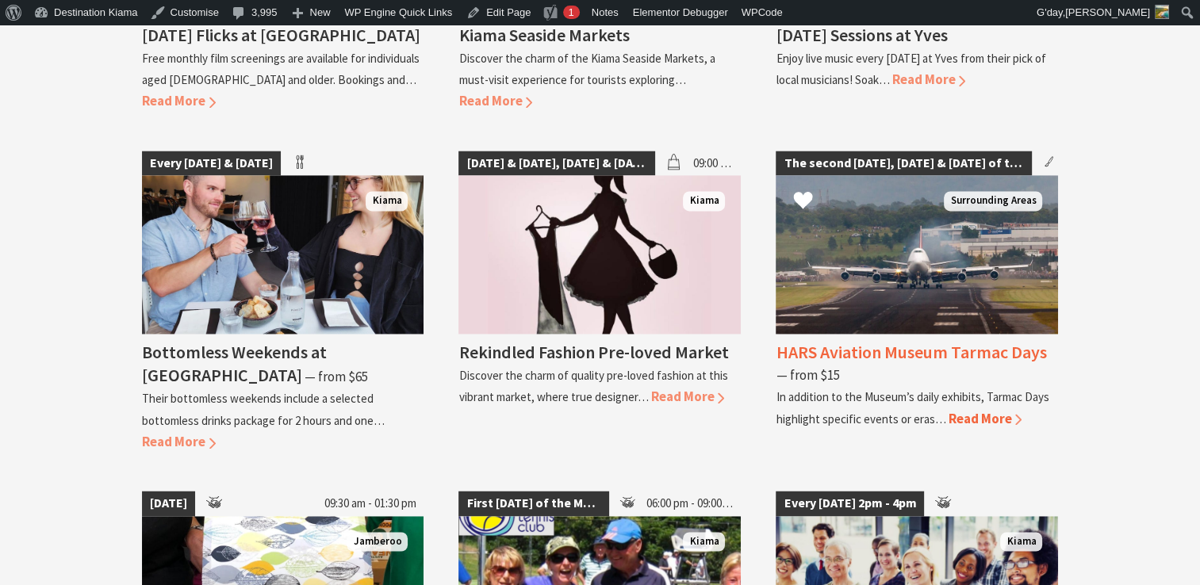
click at [892, 175] on span "The second Friday, Saturday & Sunday of the month" at bounding box center [903, 163] width 255 height 25
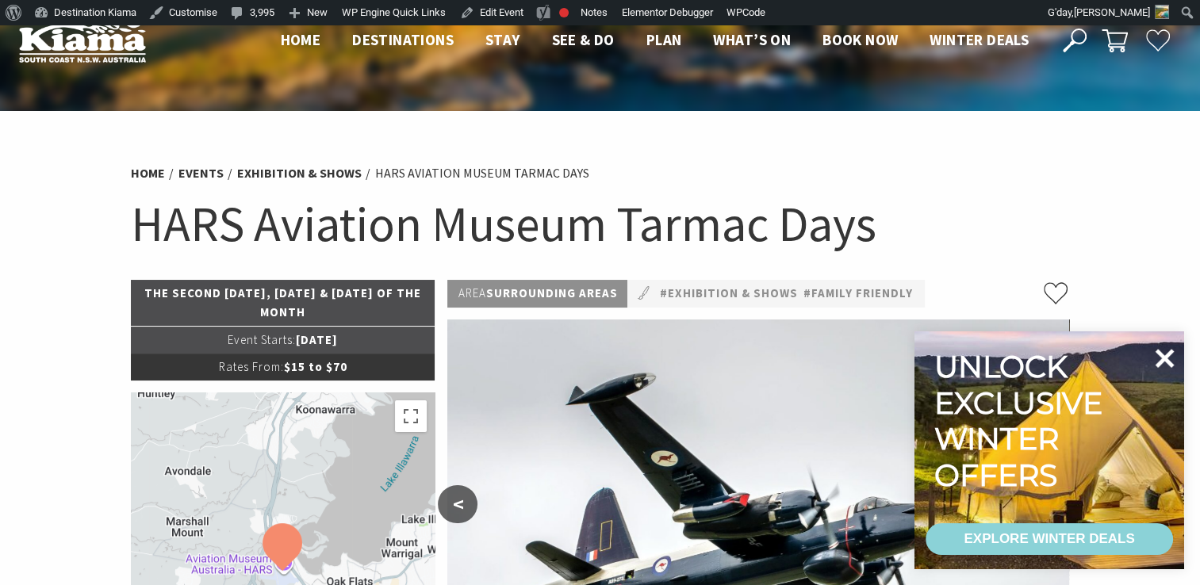
click at [1163, 350] on icon at bounding box center [1164, 358] width 38 height 38
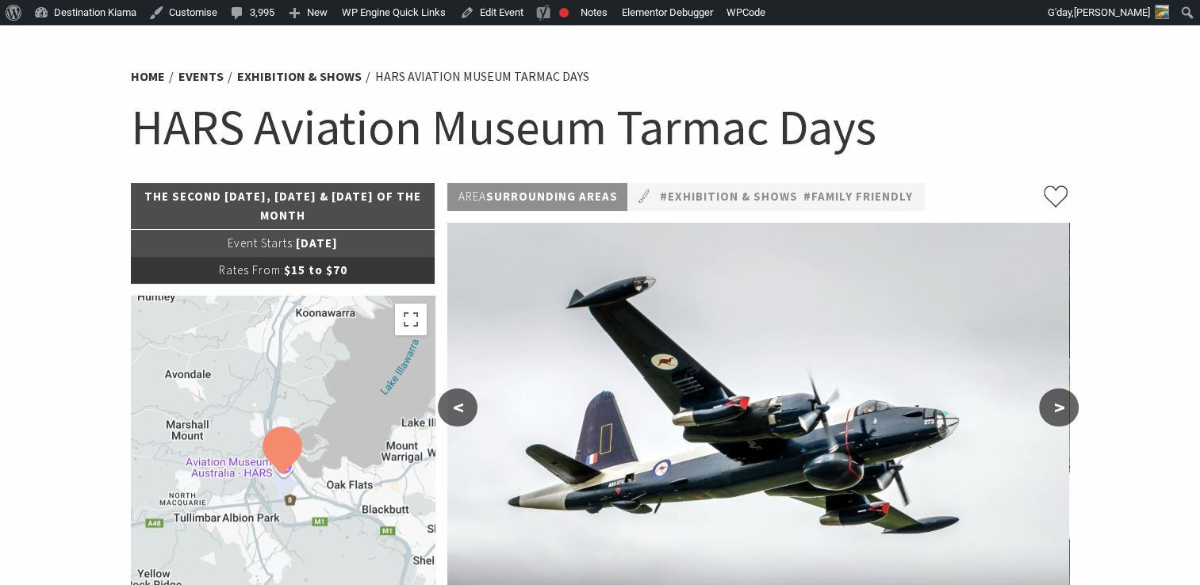
scroll to position [94, 0]
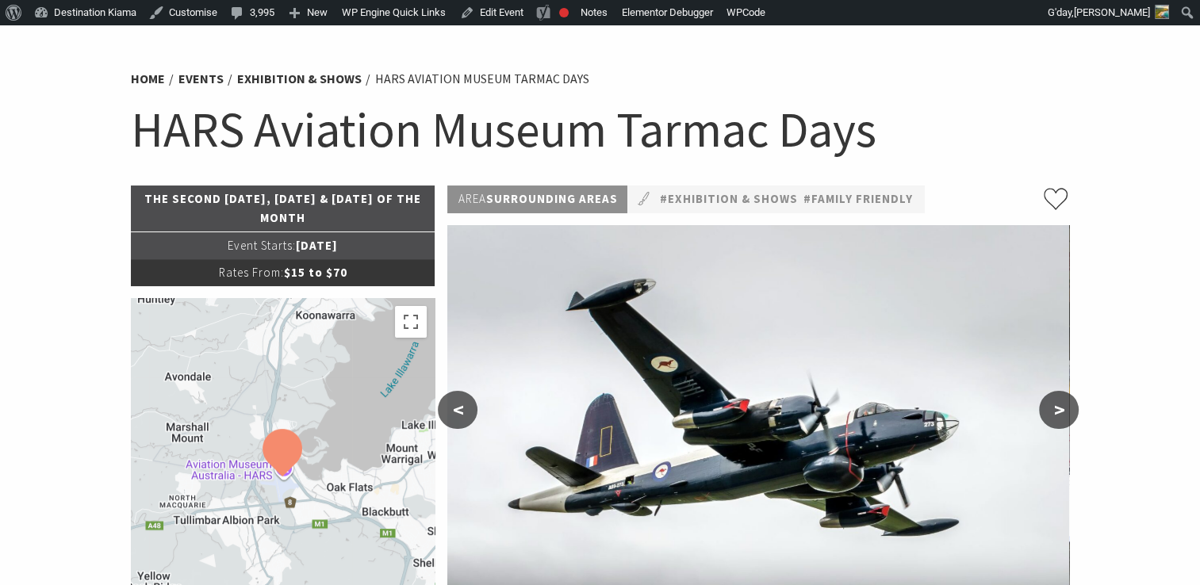
click at [696, 67] on div "Home Events Exhibition & Shows HARS Aviation Museum Tarmac Days HARS Aviation M…" at bounding box center [601, 122] width 952 height 125
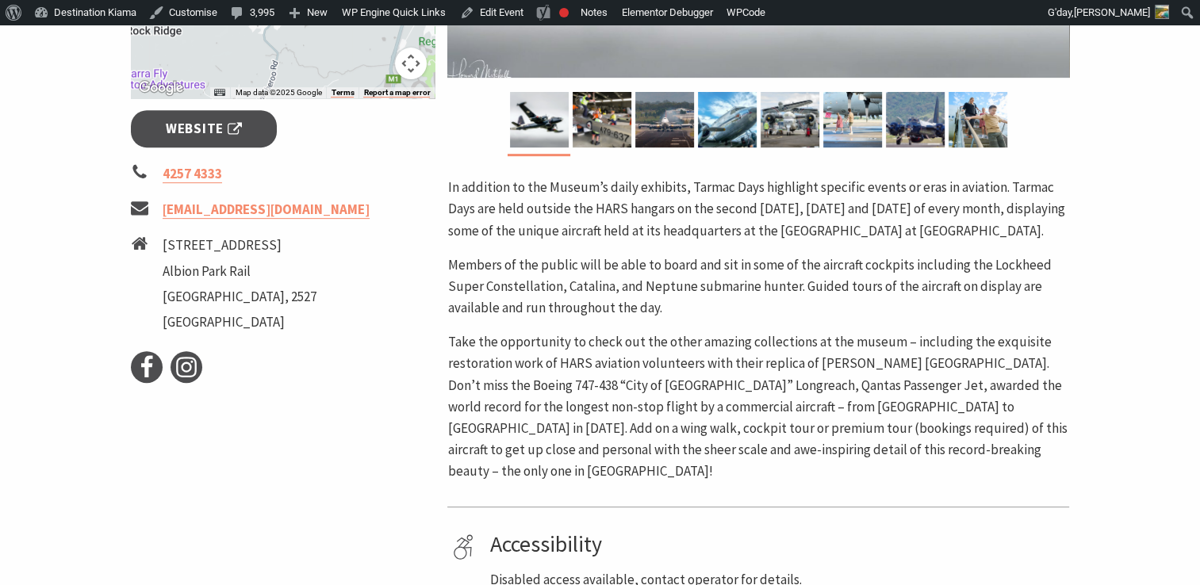
scroll to position [648, 0]
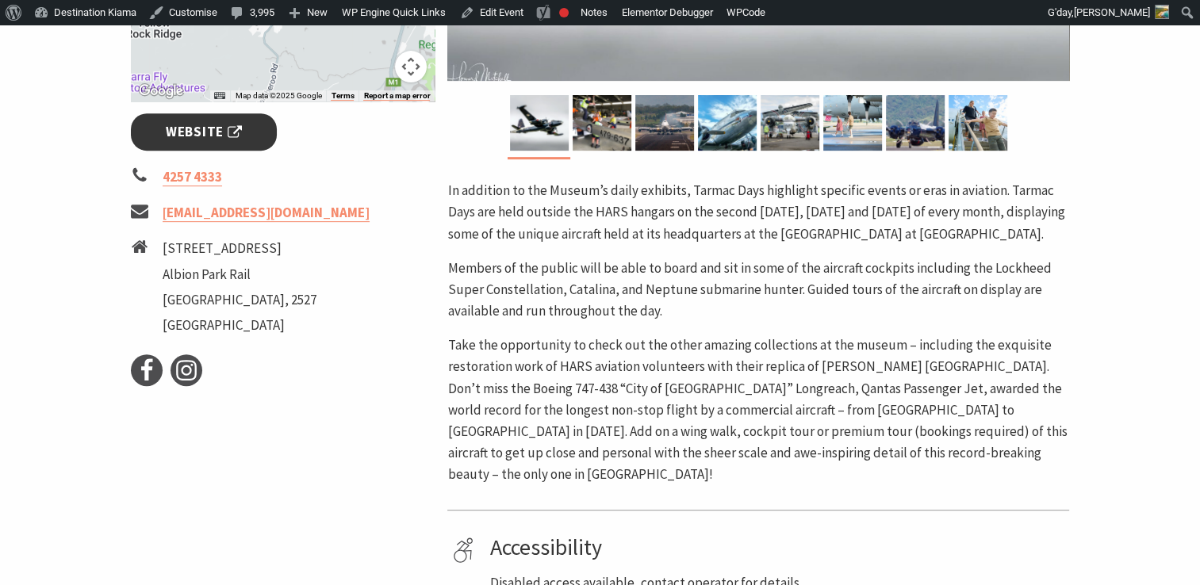
click at [196, 129] on span "Website" at bounding box center [204, 131] width 76 height 21
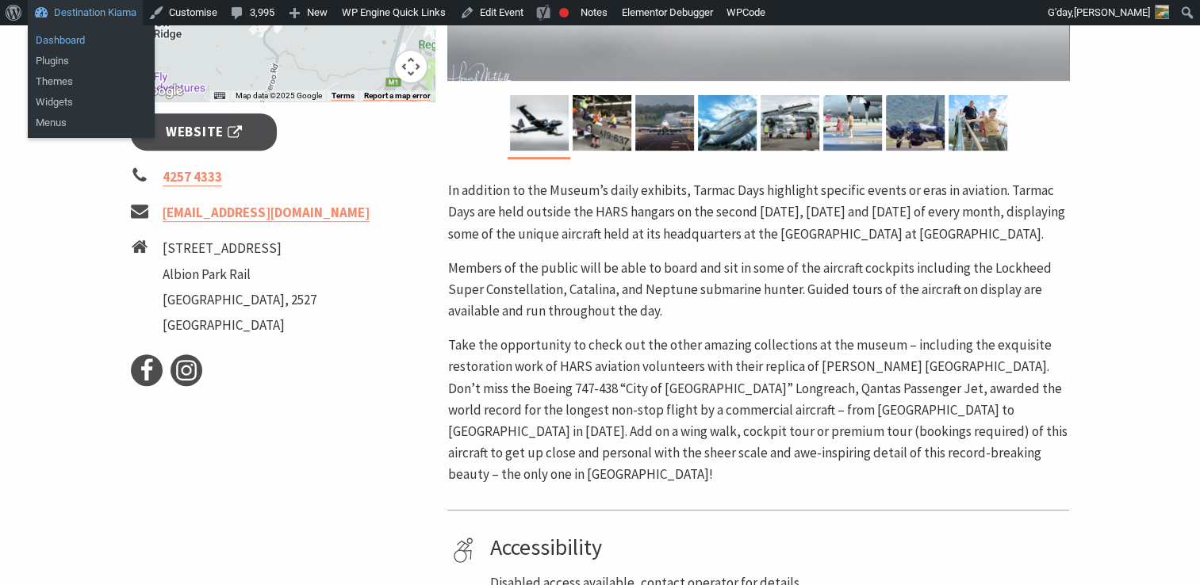
click at [60, 39] on link "Dashboard" at bounding box center [91, 40] width 127 height 21
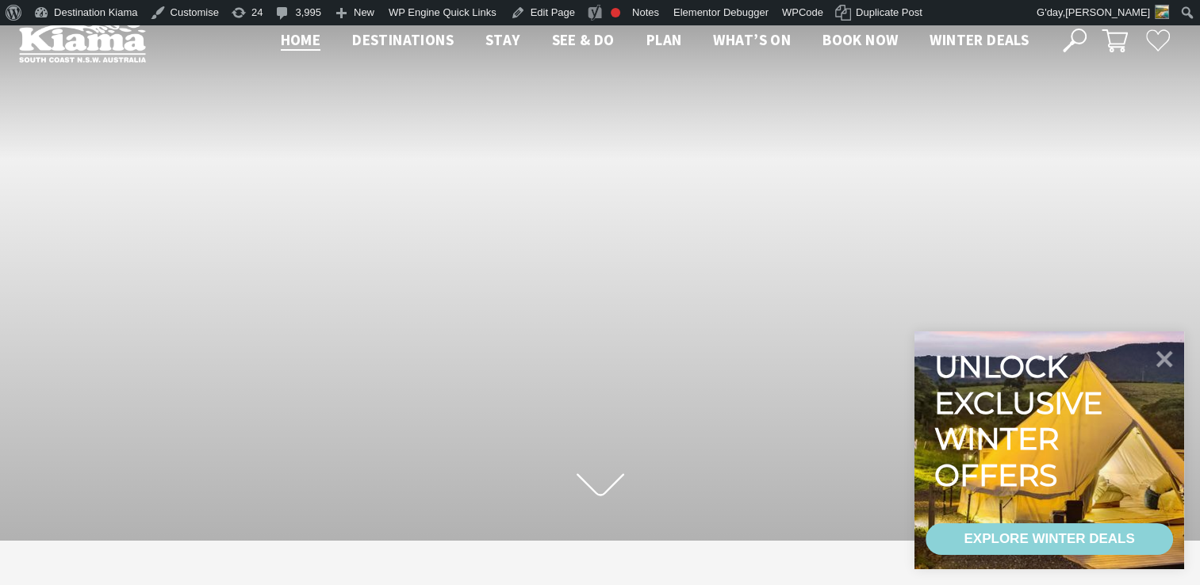
scroll to position [255, 1212]
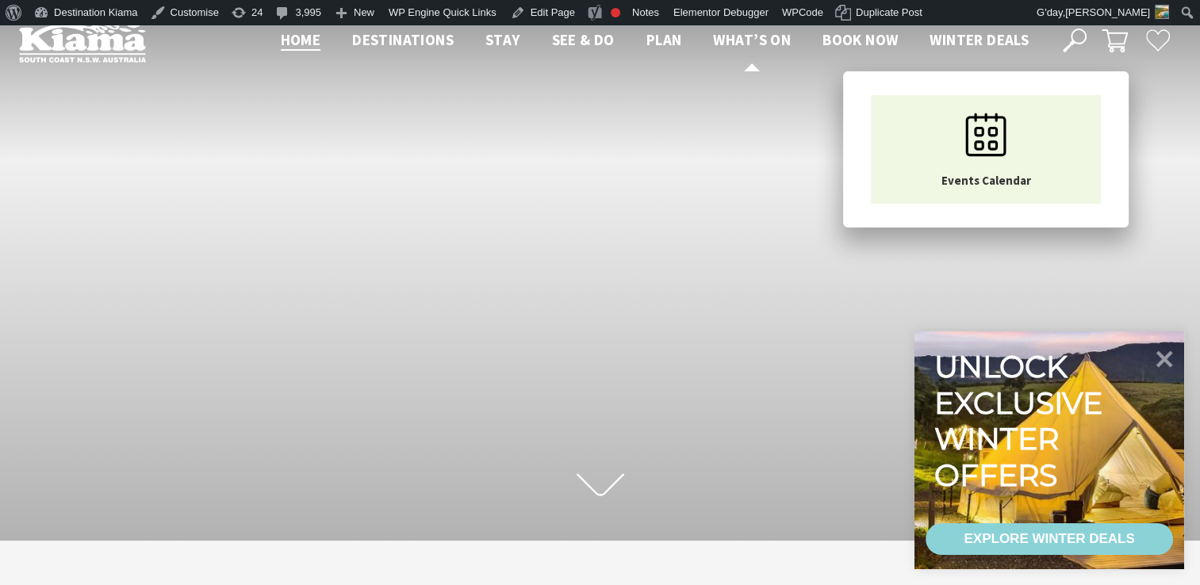
click at [752, 34] on span "What’s On" at bounding box center [752, 39] width 78 height 19
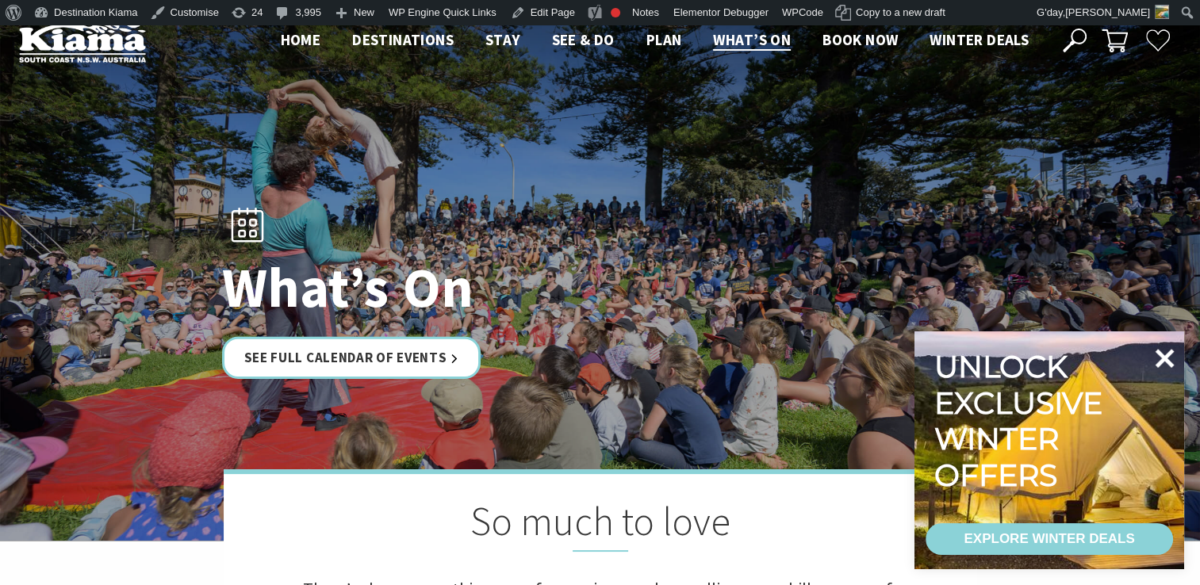
click at [1168, 354] on icon at bounding box center [1165, 358] width 19 height 19
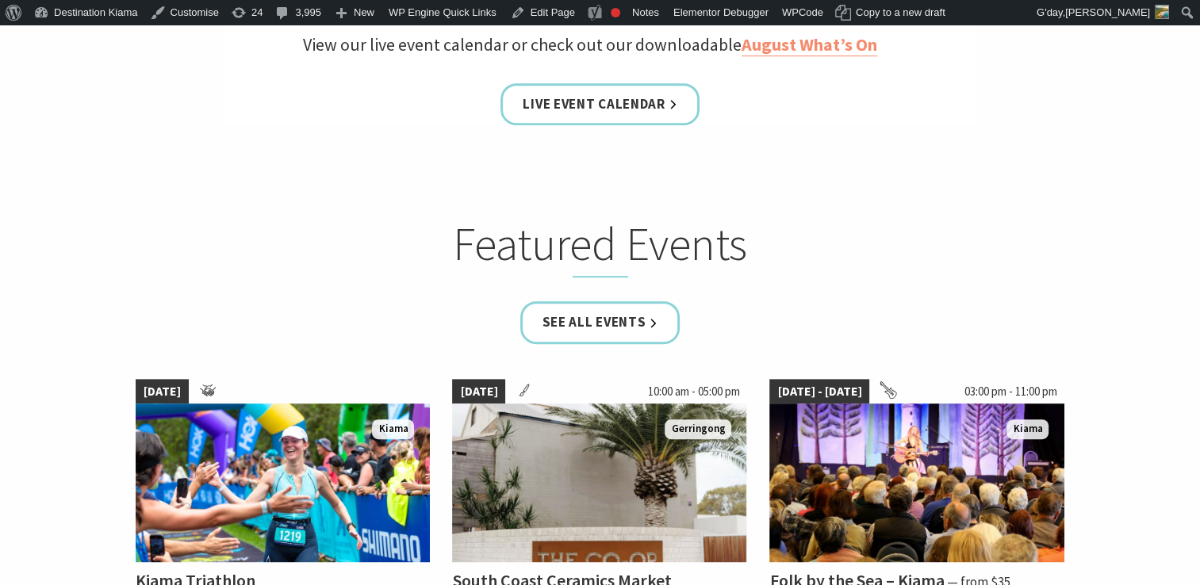
scroll to position [773, 0]
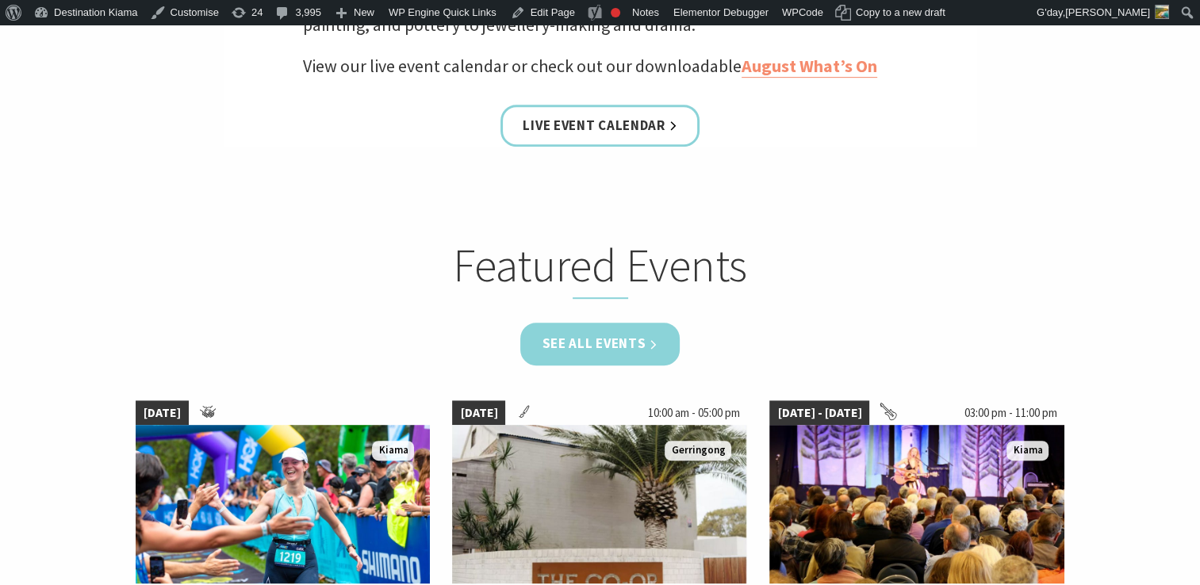
click at [593, 339] on link "See all Events" at bounding box center [600, 344] width 160 height 42
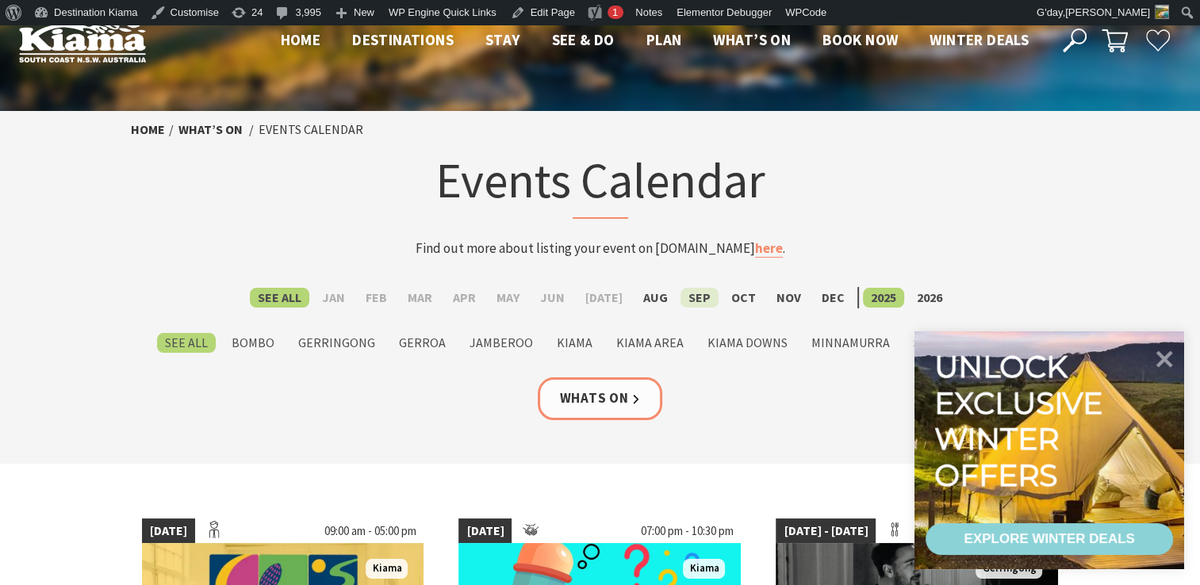
click at [692, 296] on label "Sep" at bounding box center [700, 298] width 38 height 20
click at [0, 0] on input "Sep" at bounding box center [0, 0] width 0 height 0
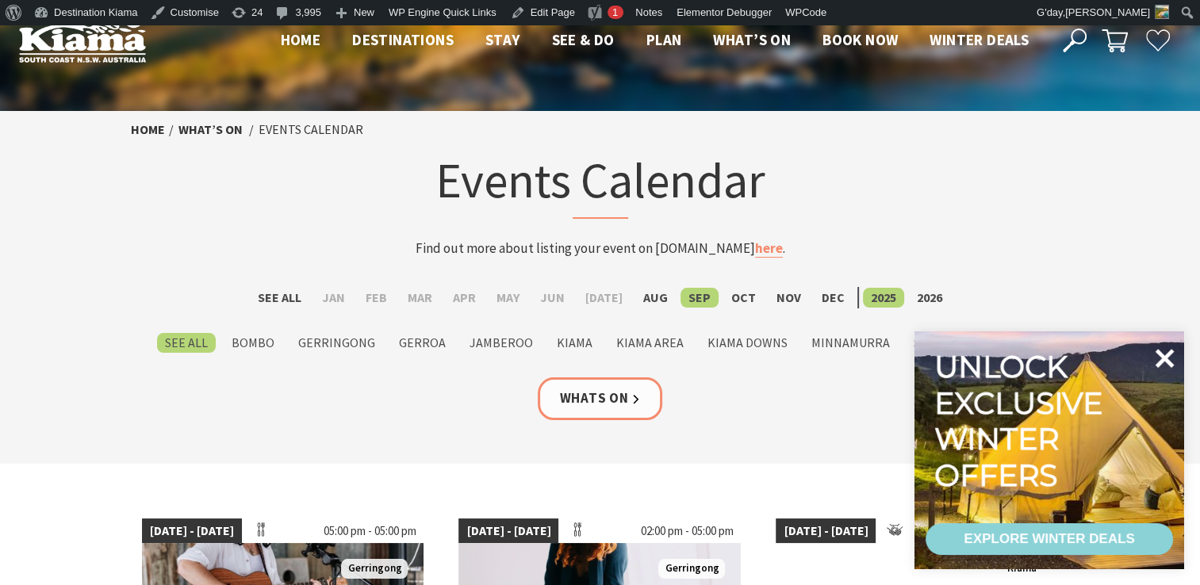
click at [1163, 362] on icon at bounding box center [1165, 358] width 19 height 19
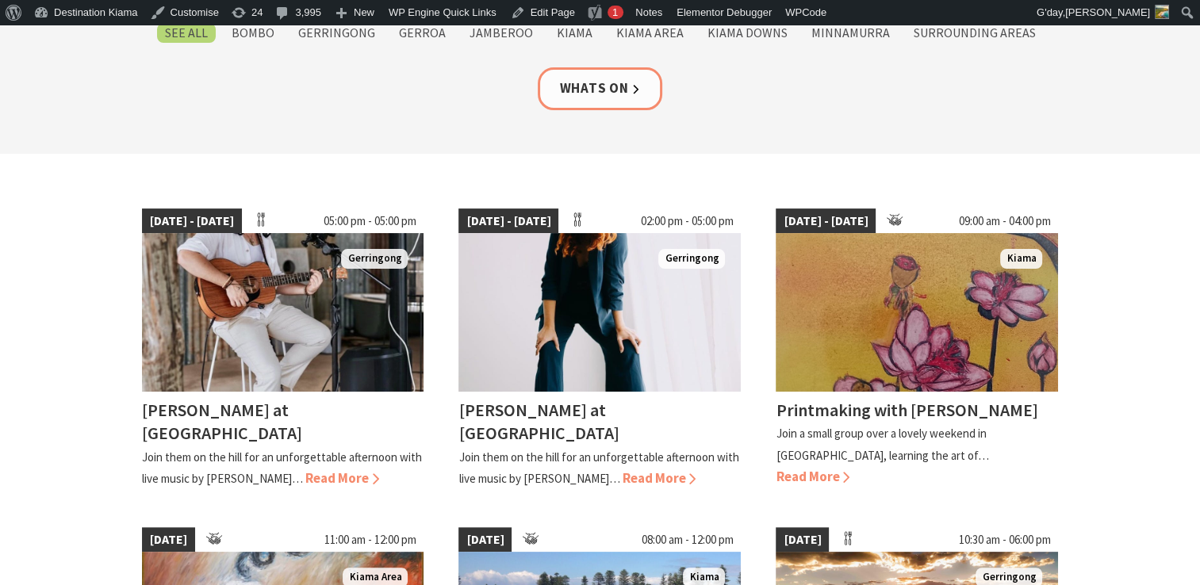
scroll to position [315, 0]
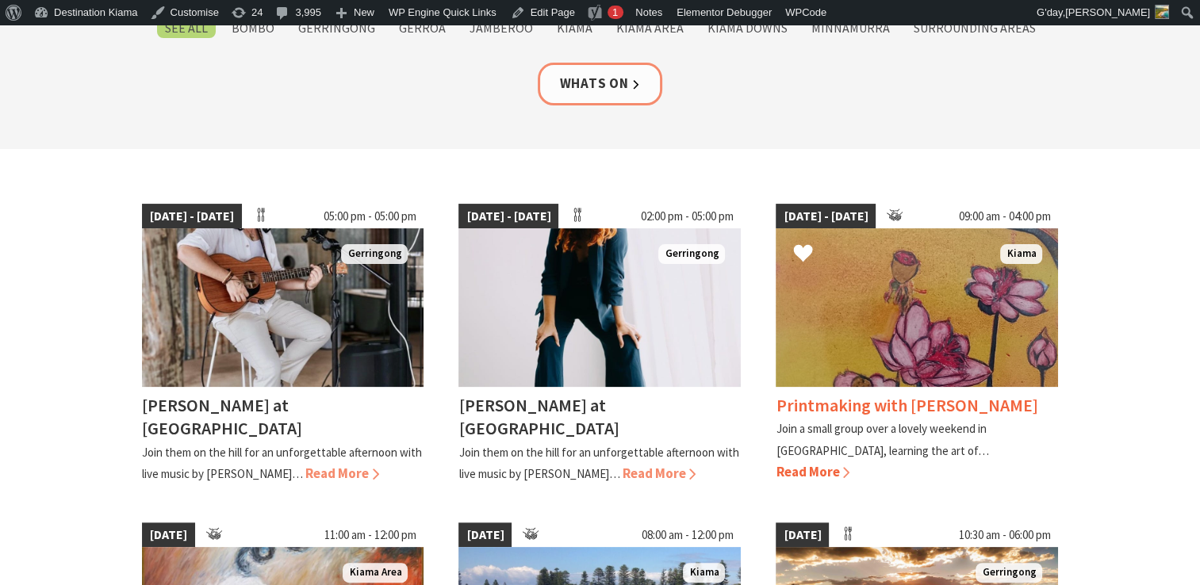
click at [904, 401] on h4 "Printmaking with [PERSON_NAME]" at bounding box center [907, 405] width 262 height 22
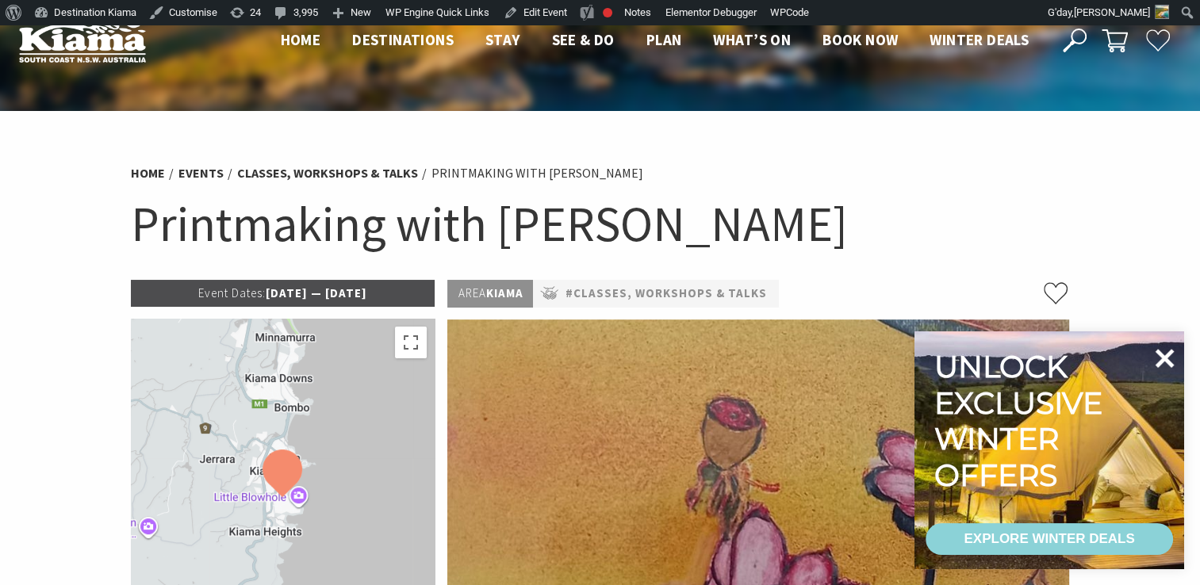
click at [1162, 356] on icon at bounding box center [1165, 358] width 19 height 19
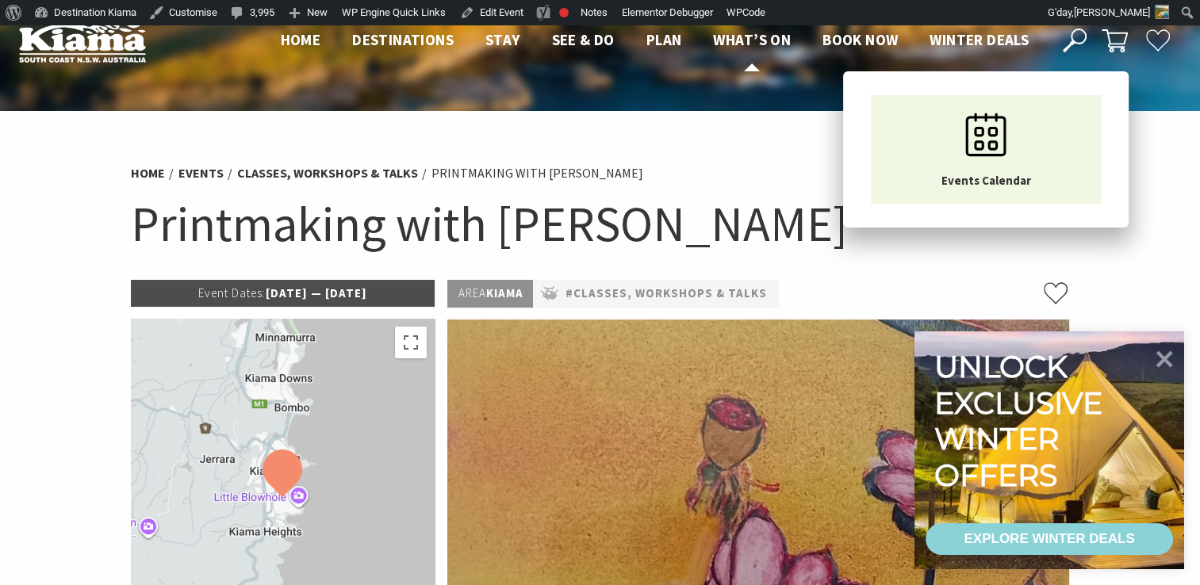
click at [742, 36] on span "What’s On" at bounding box center [752, 39] width 78 height 19
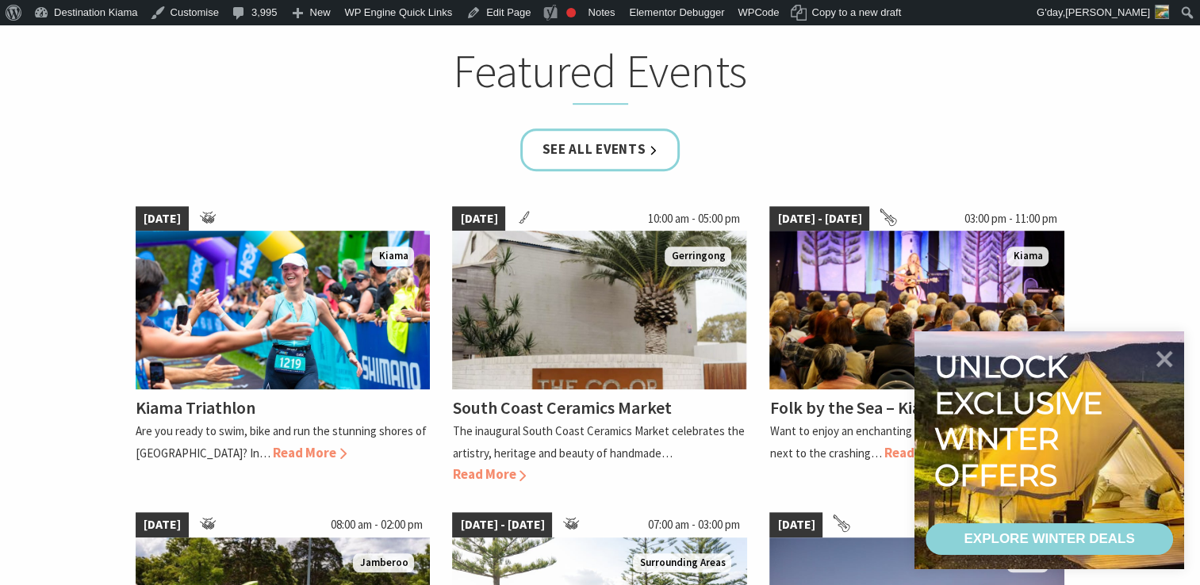
scroll to position [988, 0]
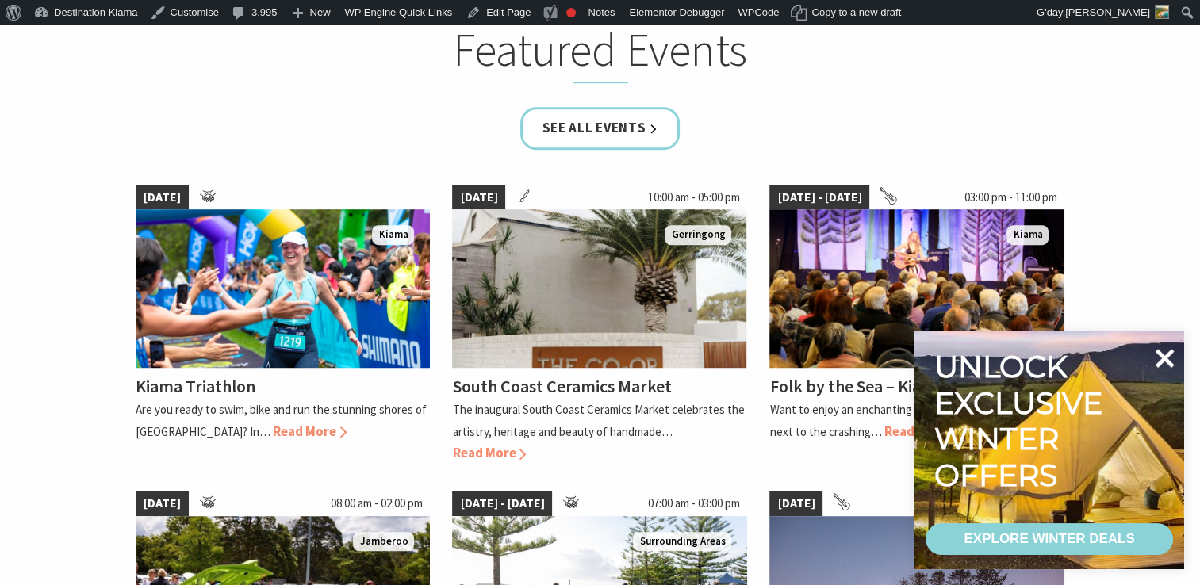
click at [1166, 360] on icon at bounding box center [1165, 358] width 19 height 19
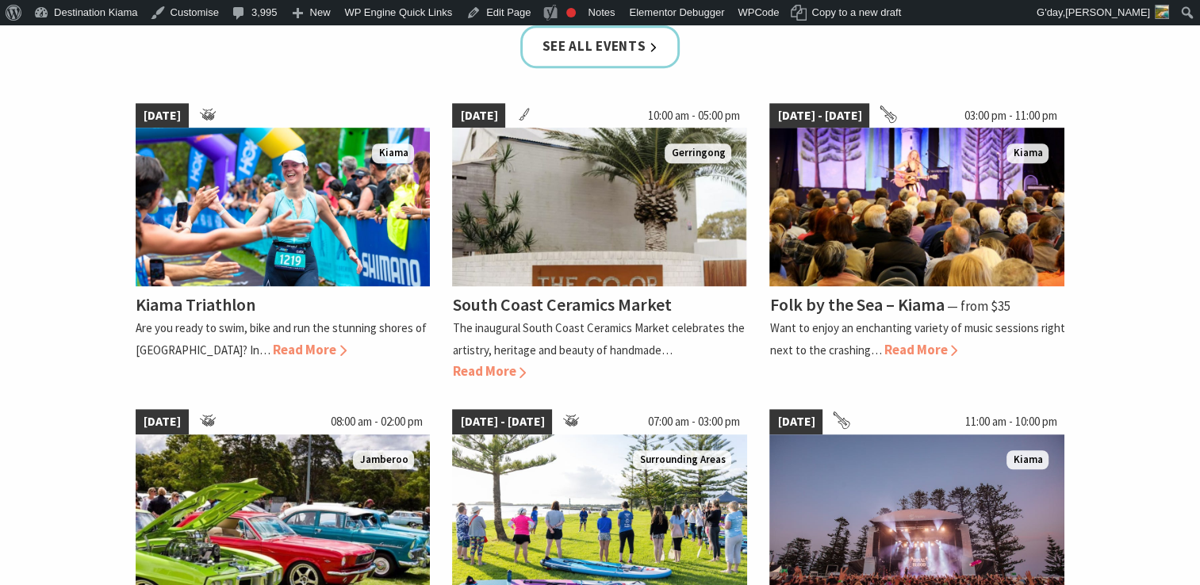
scroll to position [1063, 0]
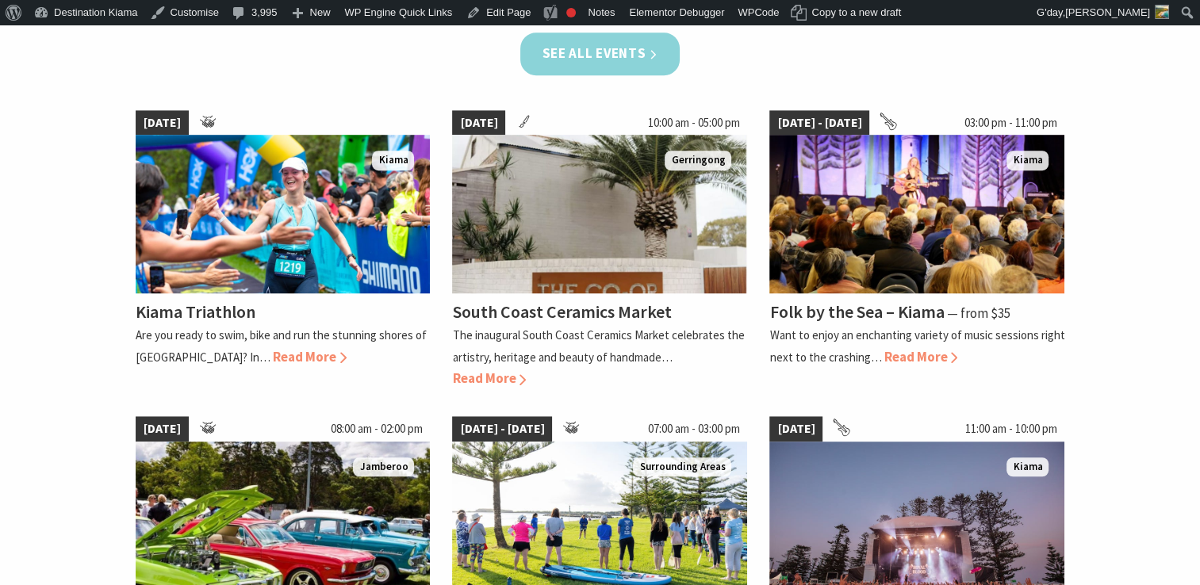
click at [557, 52] on link "See all Events" at bounding box center [600, 54] width 160 height 42
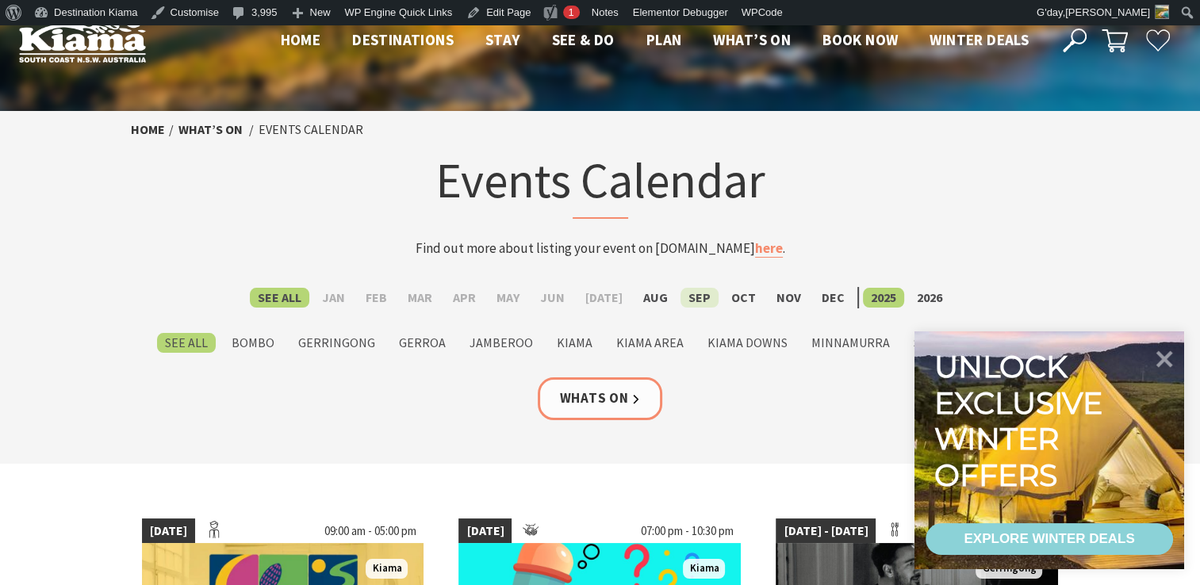
click at [688, 300] on label "Sep" at bounding box center [700, 298] width 38 height 20
click at [0, 0] on input "Sep" at bounding box center [0, 0] width 0 height 0
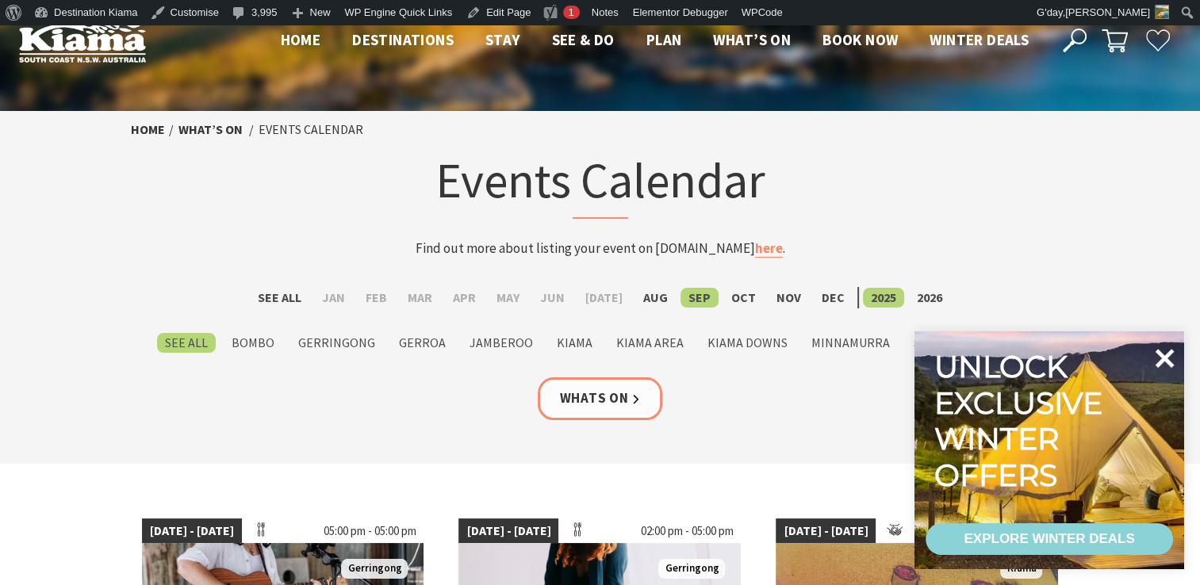
click at [1165, 360] on icon at bounding box center [1165, 358] width 19 height 19
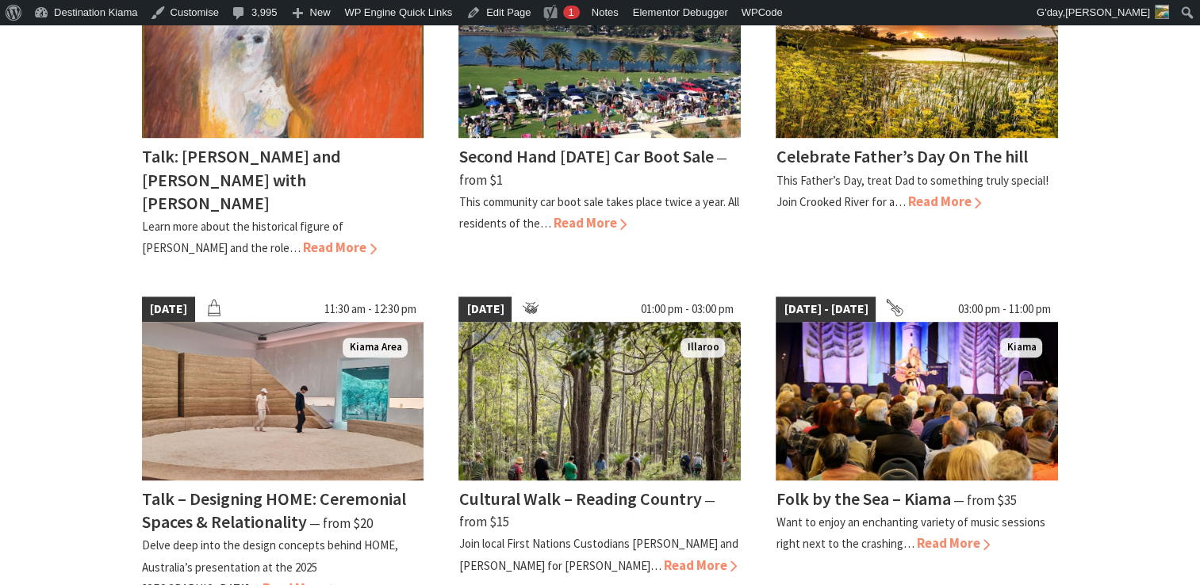
scroll to position [867, 0]
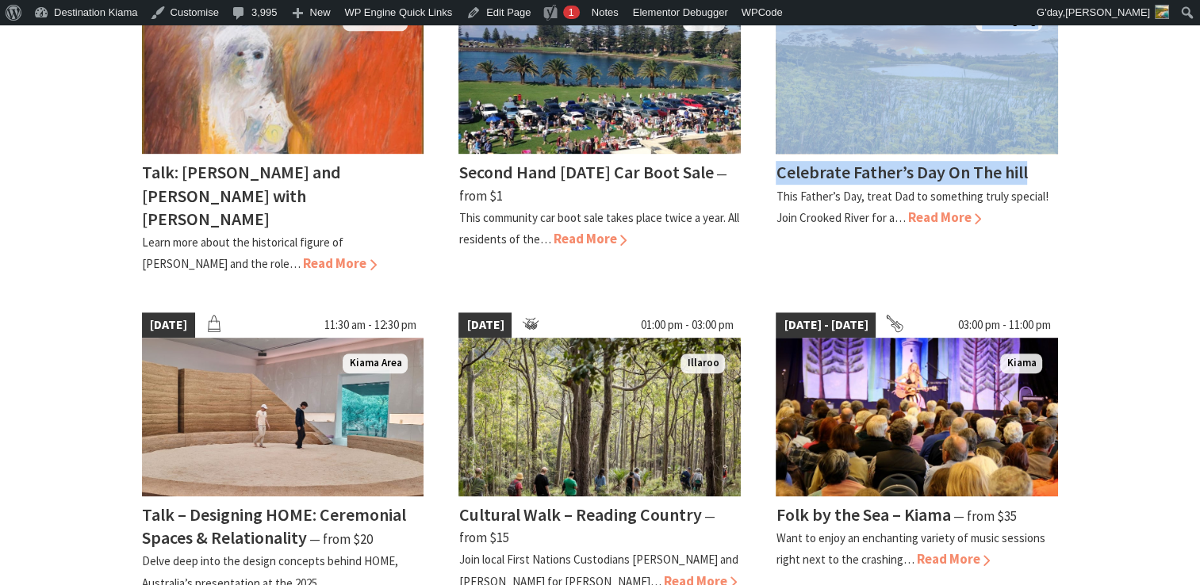
drag, startPoint x: 1194, startPoint y: 148, endPoint x: 1213, endPoint y: 156, distance: 20.6
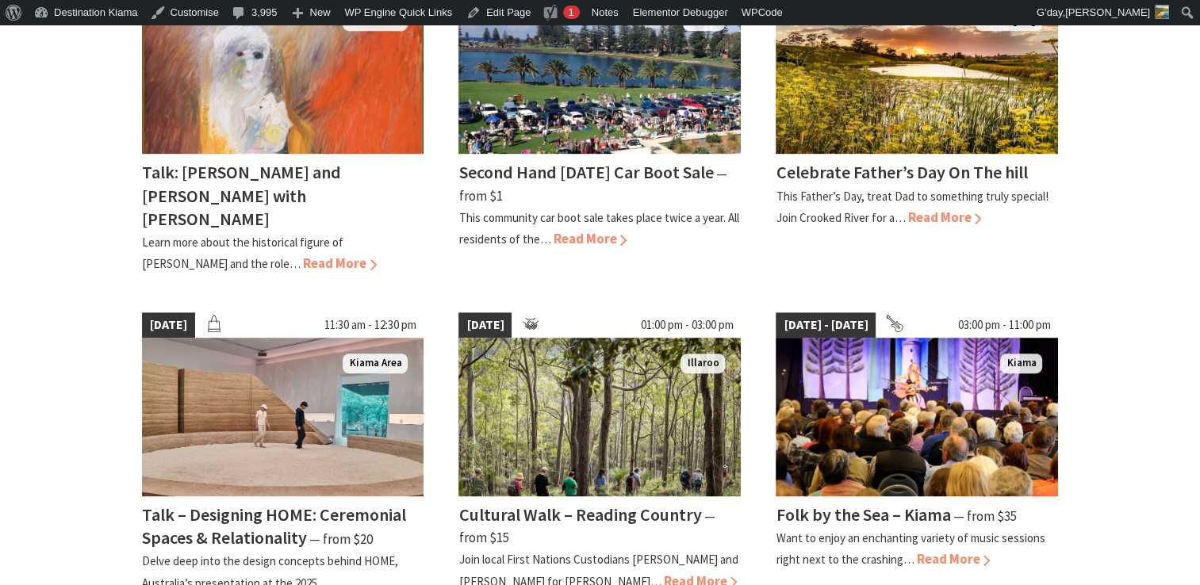
drag, startPoint x: 1213, startPoint y: 156, endPoint x: 1168, endPoint y: 233, distance: 88.8
click at [1168, 233] on section "05 Sep 25 - 27 [DATE] 05:00 pm - 05:00 pm [GEOGRAPHIC_DATA] [PERSON_NAME] at [G…" at bounding box center [600, 339] width 1200 height 1485
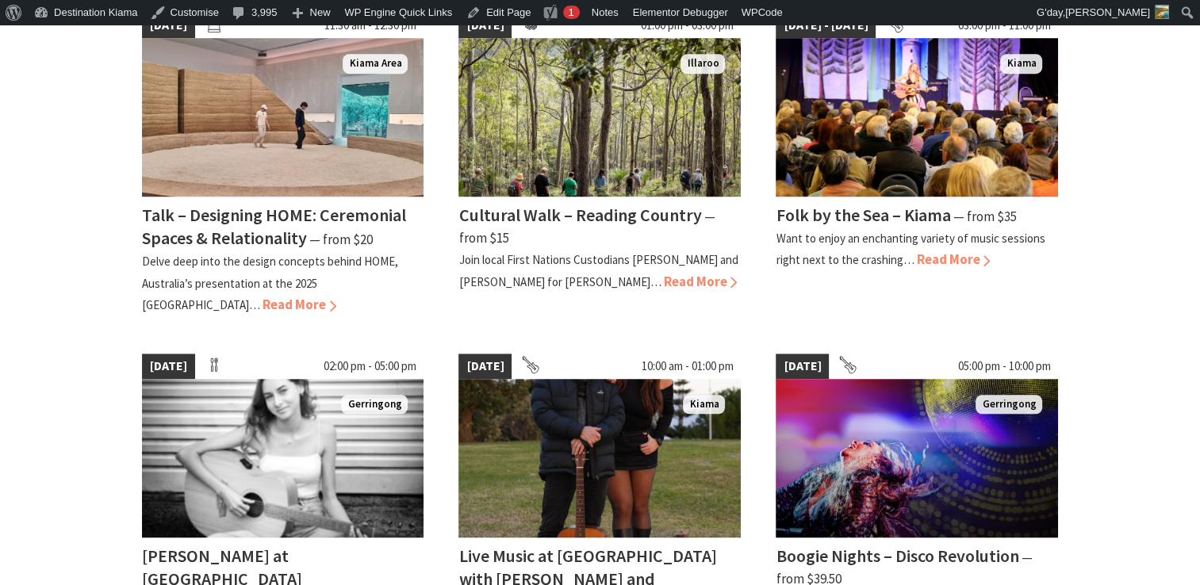
scroll to position [1161, 0]
